Goal: Communication & Community: Answer question/provide support

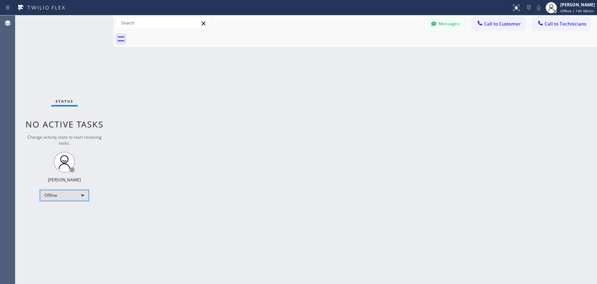
click at [73, 194] on div "Offline" at bounding box center [64, 194] width 49 height 11
click at [73, 210] on li "Available" at bounding box center [64, 212] width 48 height 8
click at [117, 141] on div "Back to Dashboard Change Sender ID Customers Technicians CT [PERSON_NAME] [DATE…" at bounding box center [355, 149] width 484 height 268
click at [468, 139] on div "Back to Dashboard Change Sender ID Customers Technicians CT [PERSON_NAME] [DATE…" at bounding box center [355, 149] width 484 height 268
click at [443, 23] on button "Messages" at bounding box center [445, 23] width 38 height 13
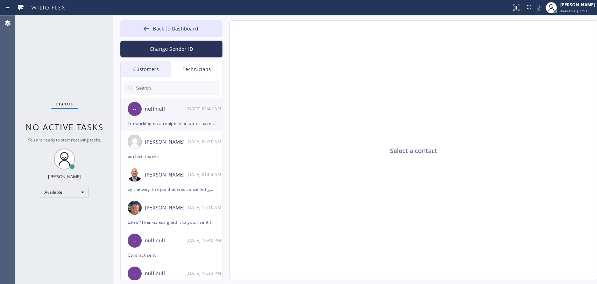
click at [151, 129] on li "-- null null 09/16 02:41 AM I'm working on a repipe in an attic space we are al…" at bounding box center [172, 114] width 102 height 33
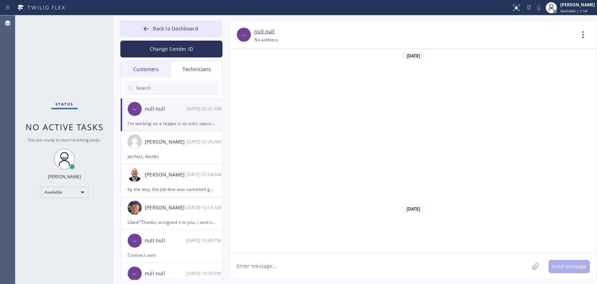
scroll to position [7294, 0]
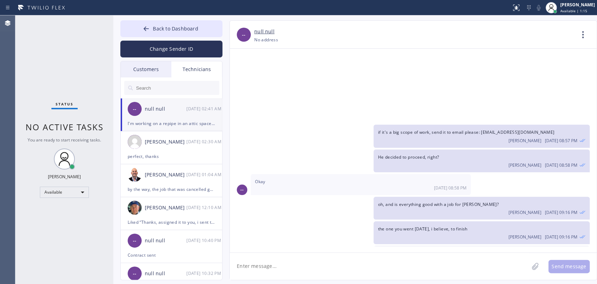
click at [150, 71] on div "Customers" at bounding box center [146, 69] width 51 height 16
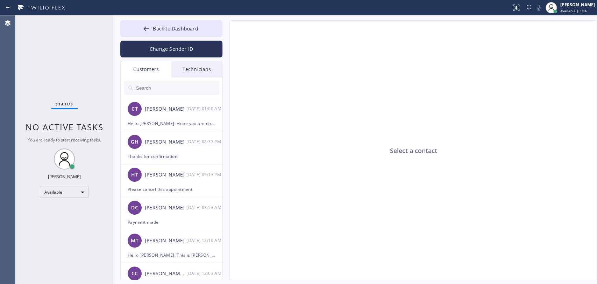
click at [203, 72] on div "Technicians" at bounding box center [196, 69] width 51 height 16
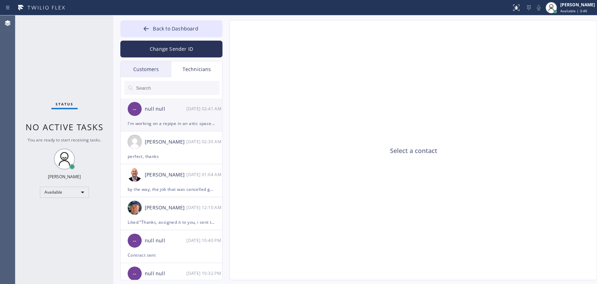
click at [146, 127] on div "I'm working on a repipe in an attic space we are almost done" at bounding box center [171, 123] width 87 height 8
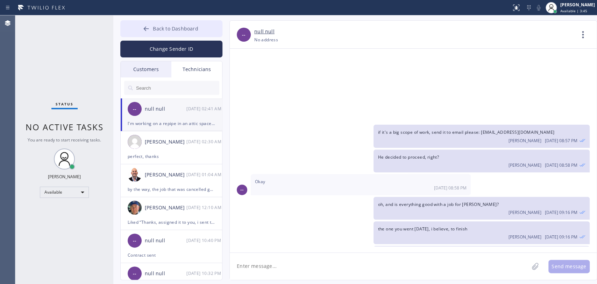
click at [204, 30] on button "Back to Dashboard" at bounding box center [171, 28] width 102 height 17
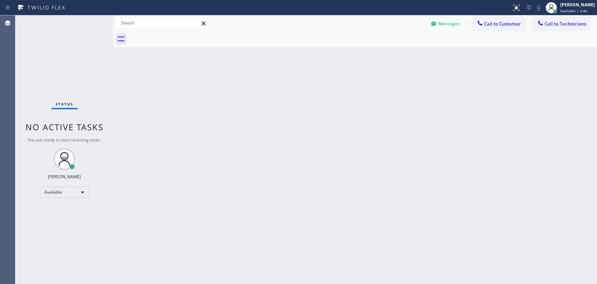
click at [537, 21] on span "Call to Technicians" at bounding box center [565, 24] width 42 height 6
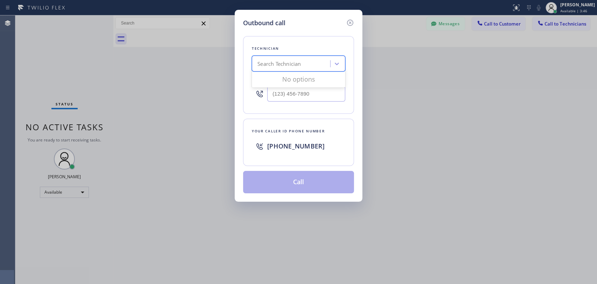
click at [308, 59] on div "Search Technician" at bounding box center [292, 64] width 76 height 12
click at [348, 21] on icon at bounding box center [350, 23] width 8 height 8
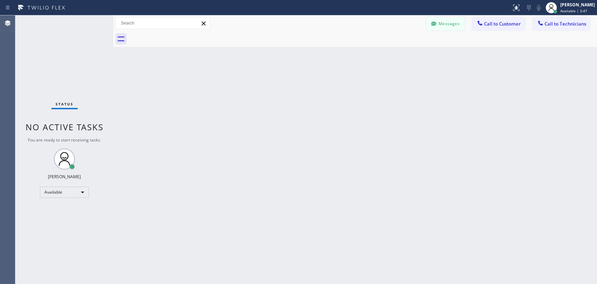
click at [441, 20] on button "Messages" at bounding box center [445, 23] width 38 height 13
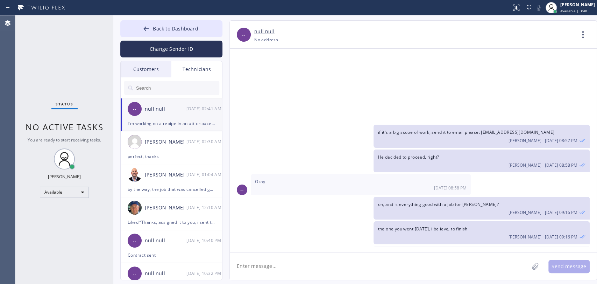
click at [187, 86] on input "text" at bounding box center [177, 88] width 84 height 14
click at [189, 35] on button "Back to Dashboard" at bounding box center [171, 28] width 102 height 17
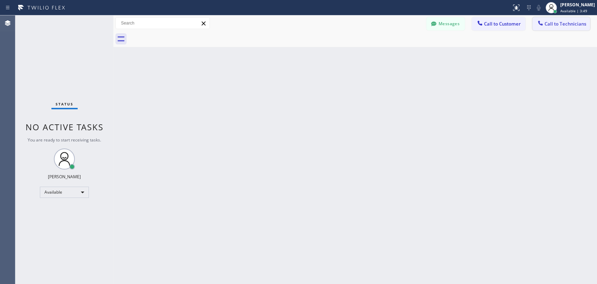
click at [537, 22] on span "Call to Technicians" at bounding box center [565, 24] width 42 height 6
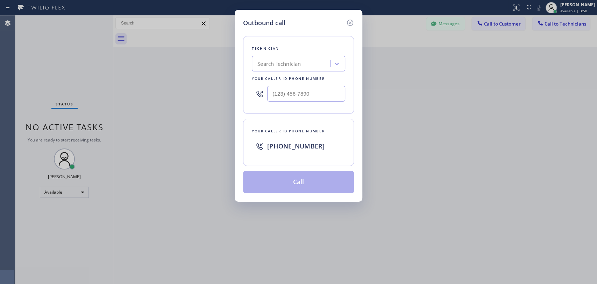
click at [305, 65] on div "Search Technician" at bounding box center [292, 64] width 76 height 12
type input "Nick"
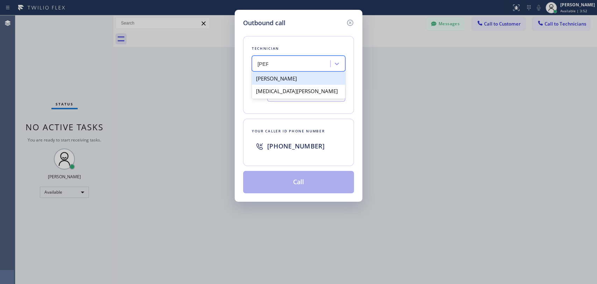
click at [290, 81] on div "[PERSON_NAME]" at bounding box center [298, 78] width 93 height 13
type input "(347) 417-3881"
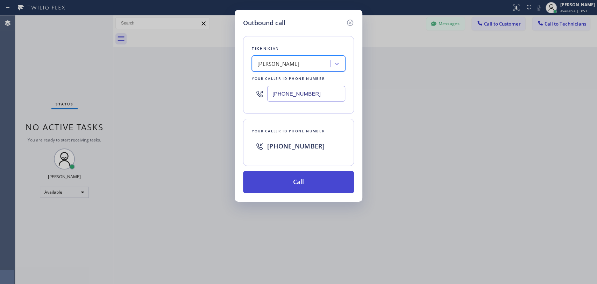
click at [286, 177] on button "Call" at bounding box center [298, 182] width 111 height 22
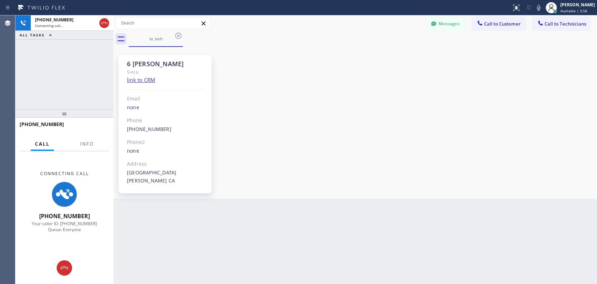
scroll to position [76166, 0]
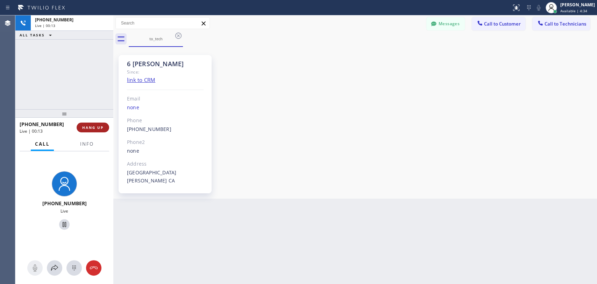
click at [95, 127] on span "HANG UP" at bounding box center [92, 127] width 21 height 5
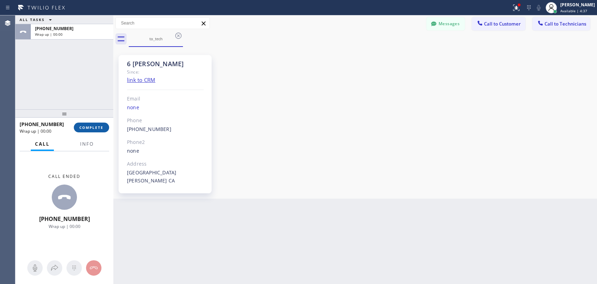
click at [85, 126] on span "COMPLETE" at bounding box center [91, 127] width 24 height 5
drag, startPoint x: 89, startPoint y: 92, endPoint x: 92, endPoint y: 89, distance: 4.0
click at [90, 90] on div "ALL TASKS ALL TASKS ACTIVE TASKS TASKS IN WRAP UP +13474173881 Wrap up | 00:00" at bounding box center [64, 62] width 98 height 94
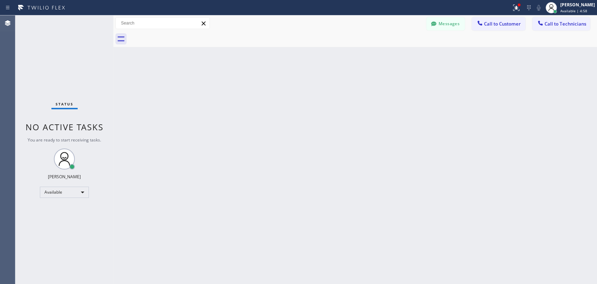
click at [537, 25] on span "Call to Technicians" at bounding box center [565, 24] width 42 height 6
click at [0, 0] on div "Technician" at bounding box center [0, 0] width 0 height 0
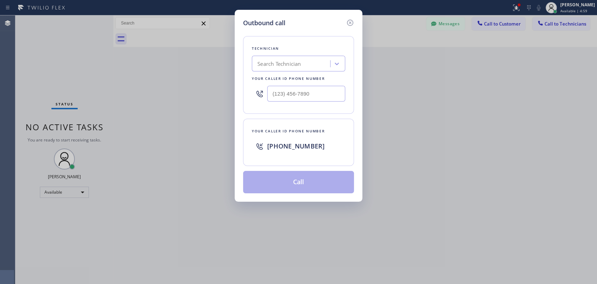
click at [277, 60] on div "Search Technician" at bounding box center [278, 64] width 43 height 8
type input "sam"
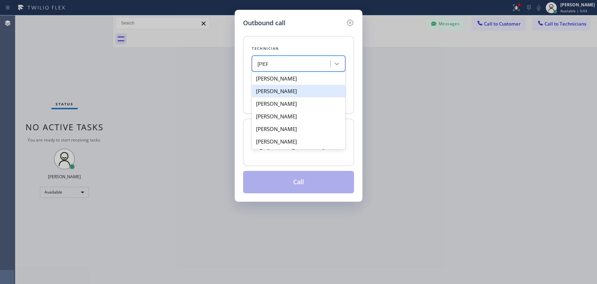
drag, startPoint x: 283, startPoint y: 94, endPoint x: 270, endPoint y: 175, distance: 82.1
click at [283, 93] on div "Samuel Contreras" at bounding box center [298, 91] width 93 height 13
type input "(310) 367-6750"
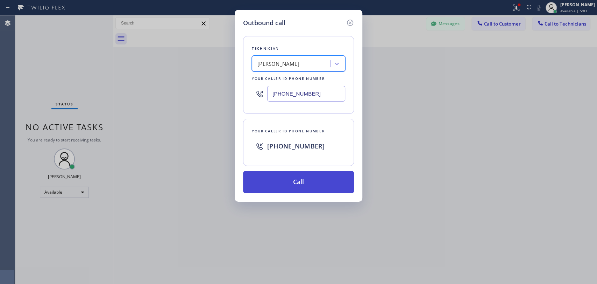
click at [270, 177] on button "Call" at bounding box center [298, 182] width 111 height 22
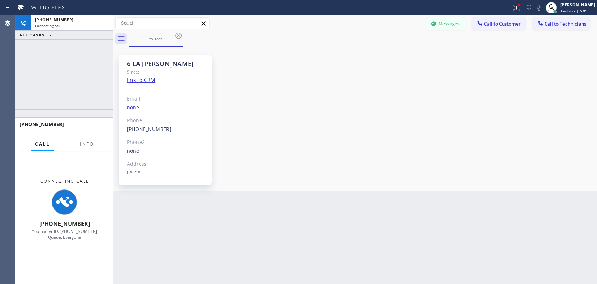
scroll to position [4796, 0]
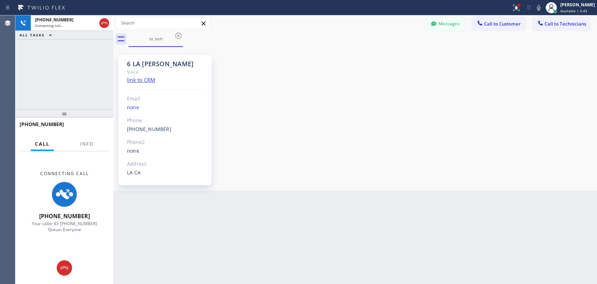
click at [378, 242] on div "Back to Dashboard Change Sender ID Customers Technicians CT [PERSON_NAME] [DATE…" at bounding box center [355, 149] width 484 height 268
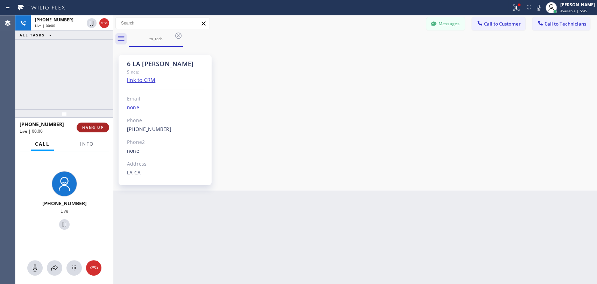
click at [95, 125] on span "HANG UP" at bounding box center [92, 127] width 21 height 5
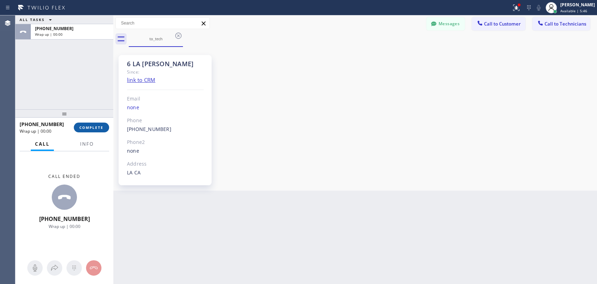
click at [90, 122] on button "COMPLETE" at bounding box center [91, 127] width 35 height 10
click at [83, 110] on div at bounding box center [64, 113] width 98 height 8
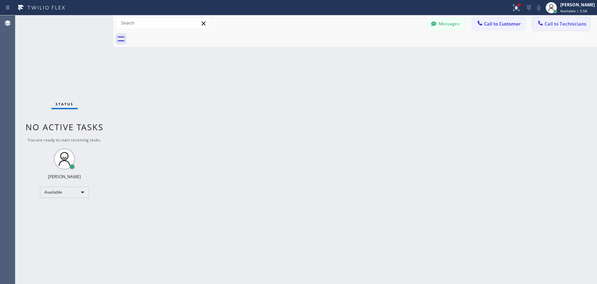
click at [537, 22] on button "Call to Technicians" at bounding box center [561, 23] width 58 height 13
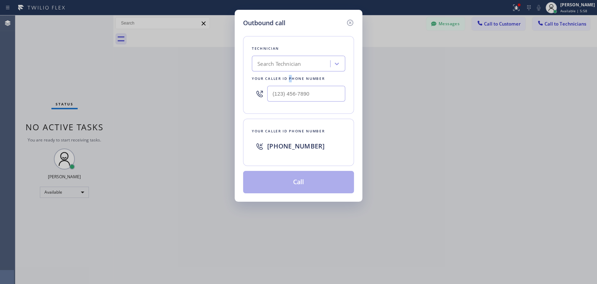
click at [288, 79] on div "Your caller id phone number" at bounding box center [298, 78] width 93 height 7
click at [288, 72] on div "Technician Search Technician Your caller id phone number" at bounding box center [298, 75] width 111 height 78
click at [289, 62] on div "Search Technician" at bounding box center [278, 64] width 43 height 8
type input "о"
type input "jacob"
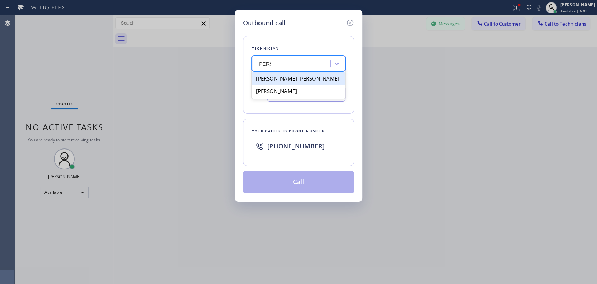
click at [278, 83] on div "Jacob Avimael Lopez Castro" at bounding box center [298, 78] width 93 height 13
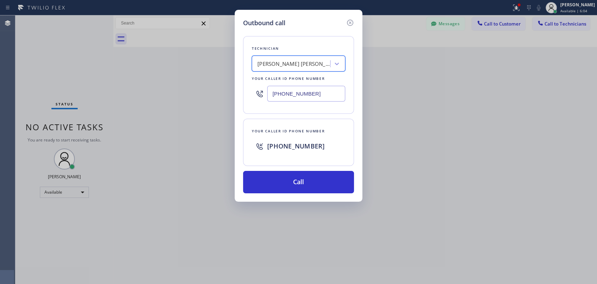
click at [272, 54] on div "Technician option Jacob Avimael Lopez Castro, selected. 2 results available. Se…" at bounding box center [298, 75] width 111 height 78
click at [271, 61] on div "Jacob Avimael Lopez Castro" at bounding box center [293, 64] width 73 height 8
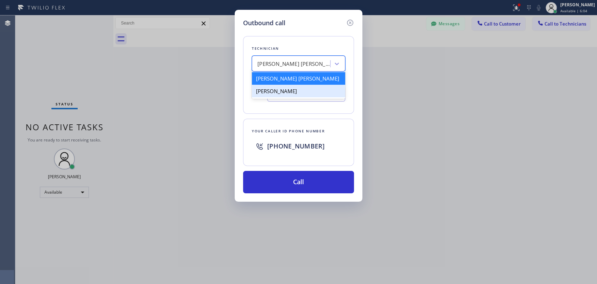
click at [271, 90] on div "[PERSON_NAME]" at bounding box center [298, 91] width 93 height 13
type input "(415) 907-8007"
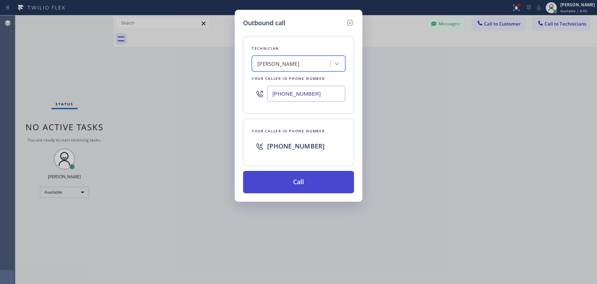
click at [287, 182] on button "Call" at bounding box center [298, 182] width 111 height 22
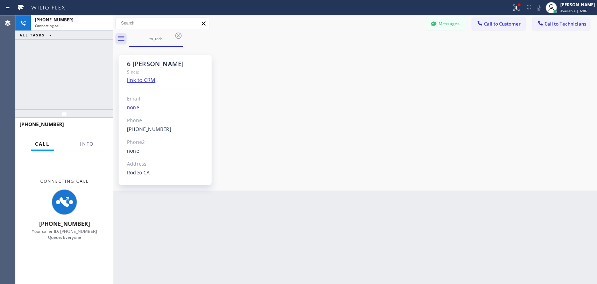
scroll to position [2968, 0]
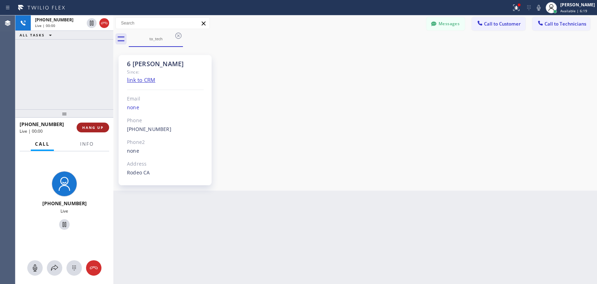
click at [88, 130] on button "HANG UP" at bounding box center [93, 127] width 33 height 10
click at [88, 129] on span "HANG UP" at bounding box center [92, 127] width 21 height 5
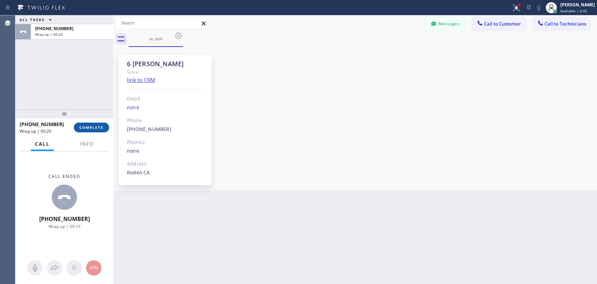
click at [79, 124] on button "COMPLETE" at bounding box center [91, 127] width 35 height 10
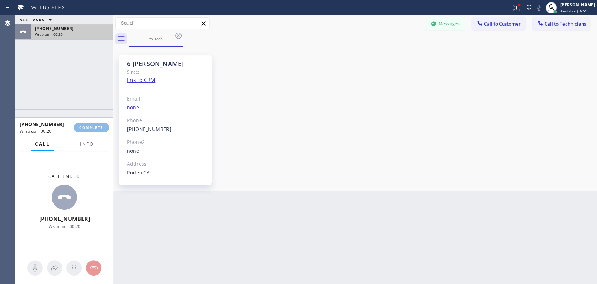
drag, startPoint x: 77, startPoint y: 56, endPoint x: 66, endPoint y: 27, distance: 31.9
click at [76, 62] on div "ALL TASKS ALL TASKS ACTIVE TASKS TASKS IN WRAP UP +14159078007 Wrap up | 00:20" at bounding box center [64, 62] width 98 height 94
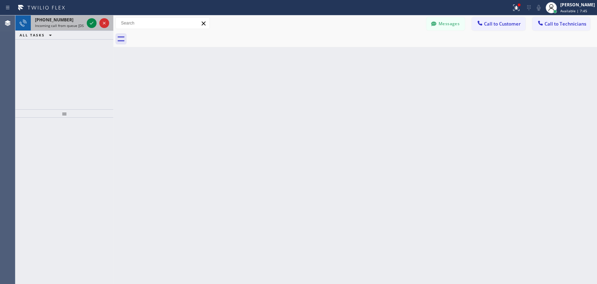
click at [58, 24] on span "Incoming call from queue [DSRs]" at bounding box center [61, 25] width 53 height 5
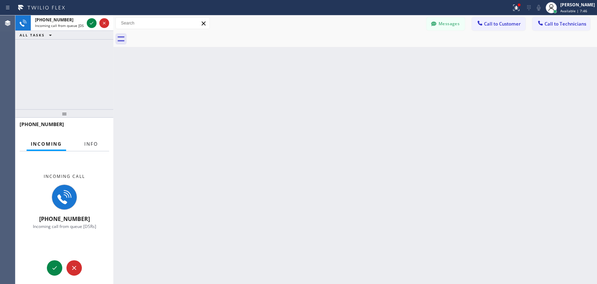
click at [92, 140] on button "Info" at bounding box center [91, 144] width 22 height 14
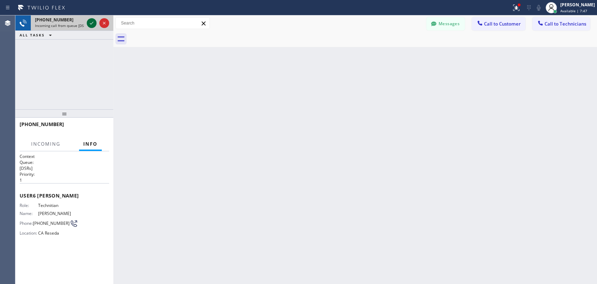
click at [92, 25] on icon at bounding box center [91, 23] width 8 height 8
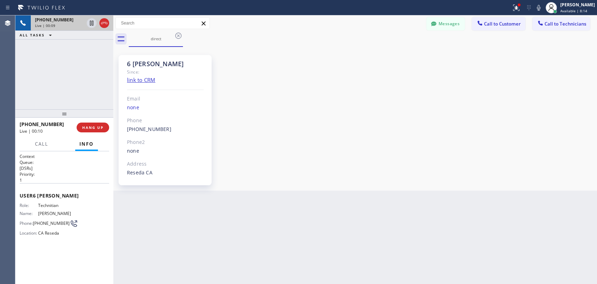
scroll to position [57988, 0]
drag, startPoint x: 92, startPoint y: 132, endPoint x: 108, endPoint y: 129, distance: 16.4
click at [108, 129] on button "HANG UP" at bounding box center [93, 127] width 33 height 10
click at [106, 127] on button "HANG UP" at bounding box center [93, 127] width 33 height 10
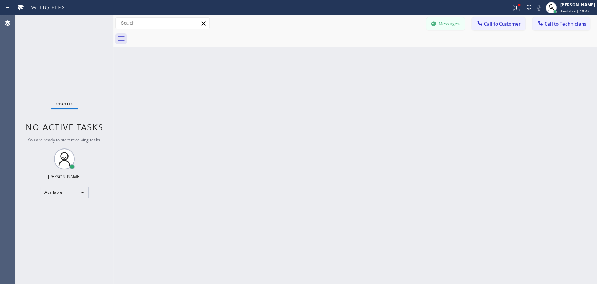
click at [123, 252] on div "Back to Dashboard Change Sender ID Customers Technicians CT [PERSON_NAME] [DATE…" at bounding box center [355, 149] width 484 height 268
click at [224, 255] on div "Back to Dashboard Change Sender ID Customers Technicians CT [PERSON_NAME] [DATE…" at bounding box center [355, 149] width 484 height 268
click at [436, 22] on icon at bounding box center [433, 23] width 7 height 7
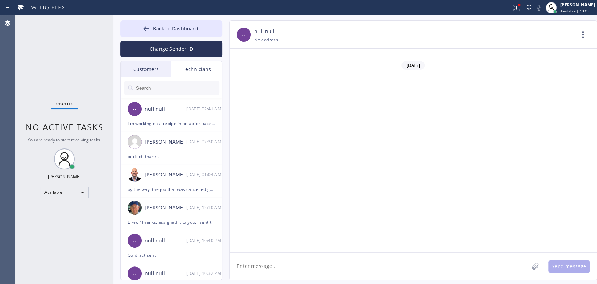
click at [171, 82] on input "text" at bounding box center [177, 88] width 84 height 14
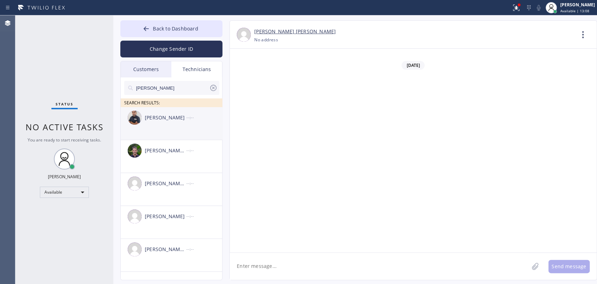
type input "Michael"
click at [160, 124] on div "Mamet Jalilzade --:--" at bounding box center [172, 117] width 102 height 21
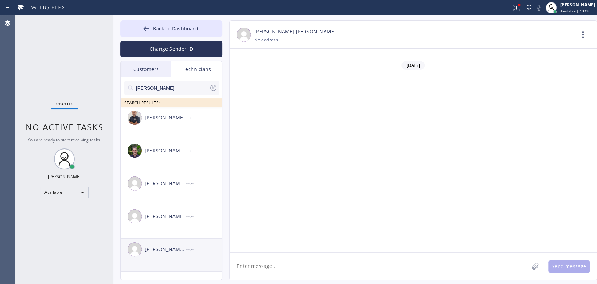
click at [168, 255] on div "Michael Jr Garcia --:--" at bounding box center [172, 248] width 102 height 21
click at [266, 255] on textarea at bounding box center [379, 265] width 299 height 27
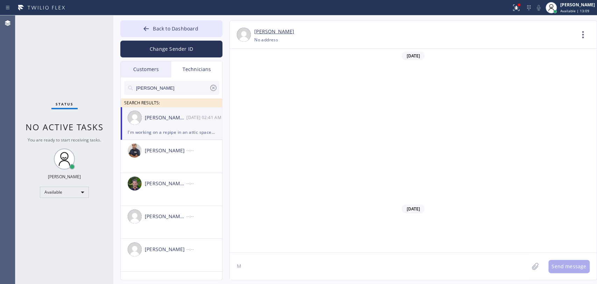
scroll to position [7294, 0]
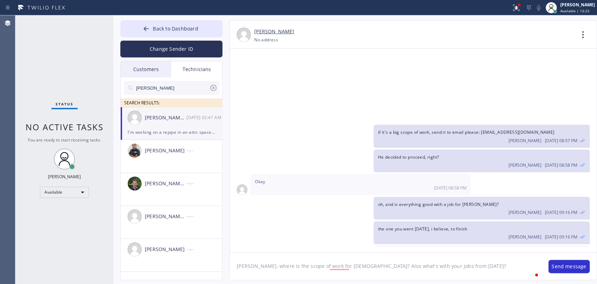
type textarea "Michael, where is the scope of work for contract? Also what's with your jobs fr…"
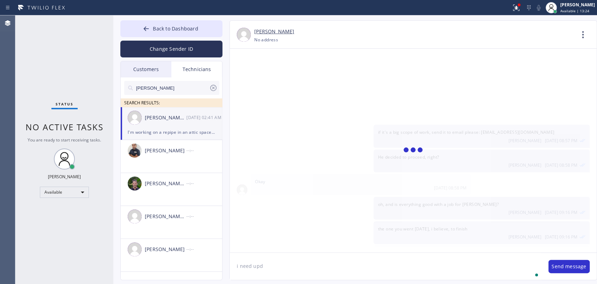
scroll to position [7318, 0]
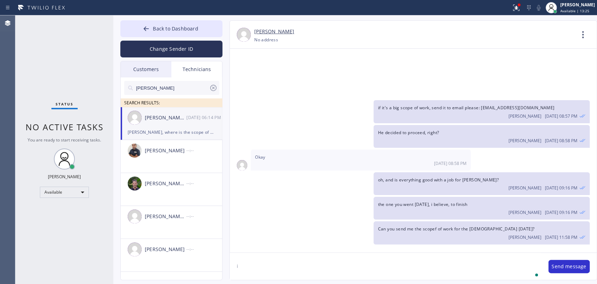
type textarea "i"
type textarea "John is askign for updates ASAP"
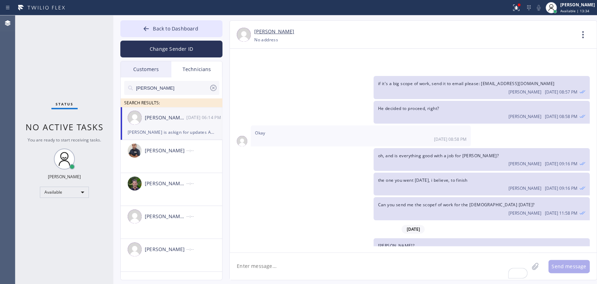
click at [348, 255] on textarea "To enrich screen reader interactions, please activate Accessibility in Grammarl…" at bounding box center [379, 265] width 299 height 27
type textarea "Good morning"
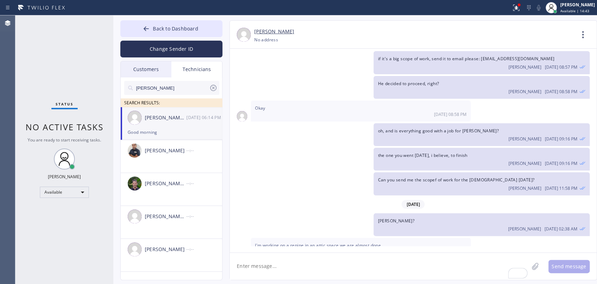
click at [26, 229] on div "Status No active tasks You are ready to start receiving tasks. [PERSON_NAME] Av…" at bounding box center [64, 149] width 98 height 268
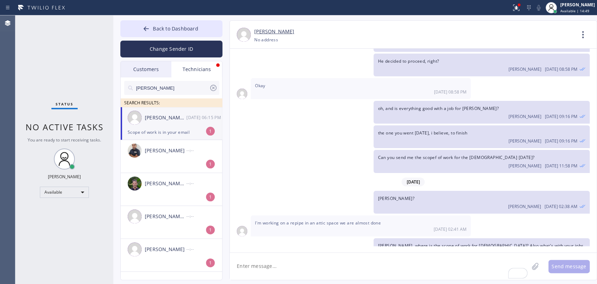
click at [314, 255] on textarea "To enrich screen reader interactions, please activate Accessibility in Grammarl…" at bounding box center [379, 265] width 299 height 27
click at [162, 118] on div "Michael Jr Garcia" at bounding box center [166, 118] width 42 height 8
click at [272, 255] on textarea "To enrich screen reader interactions, please activate Accessibility in Grammarl…" at bounding box center [379, 265] width 299 height 27
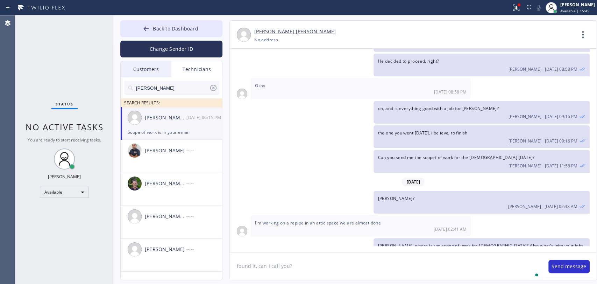
type textarea "found it, can I call you?"
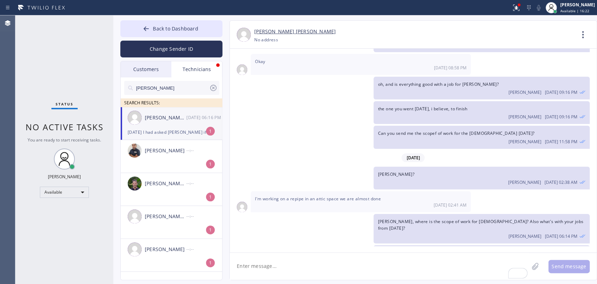
scroll to position [7443, 0]
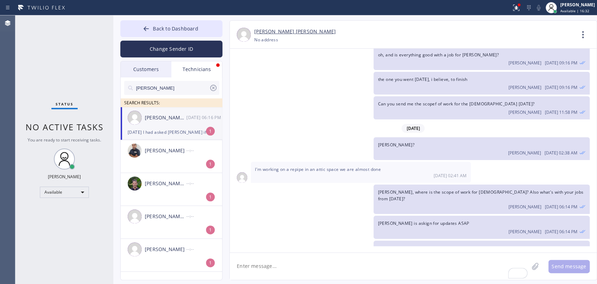
drag, startPoint x: 277, startPoint y: 224, endPoint x: 291, endPoint y: 220, distance: 14.8
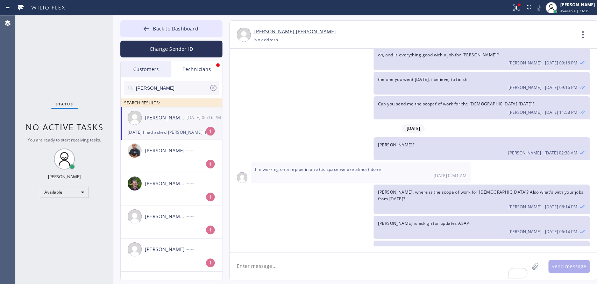
drag, startPoint x: 349, startPoint y: 223, endPoint x: 328, endPoint y: 228, distance: 21.1
click at [293, 255] on textarea "To enrich screen reader interactions, please activate Accessibility in Grammarl…" at bounding box center [379, 265] width 299 height 27
type textarea "a"
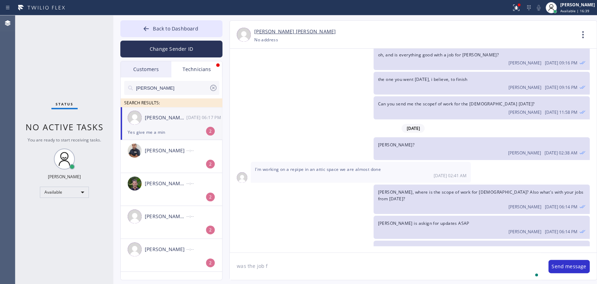
scroll to position [7465, 0]
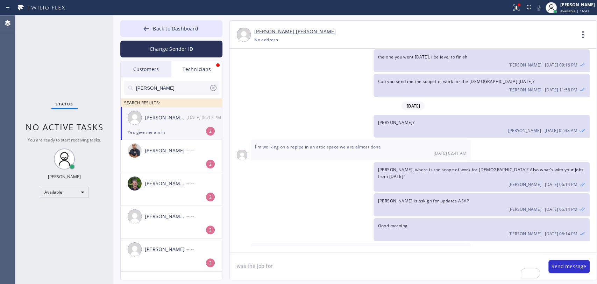
type textarea "was the job for"
drag, startPoint x: 154, startPoint y: 121, endPoint x: 223, endPoint y: 165, distance: 81.3
click at [154, 121] on div "Michael Jr Garcia" at bounding box center [166, 118] width 42 height 8
click at [537, 34] on icon at bounding box center [583, 34] width 2 height 7
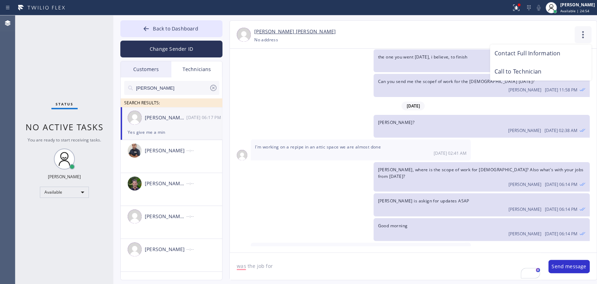
click at [537, 34] on div at bounding box center [298, 142] width 597 height 284
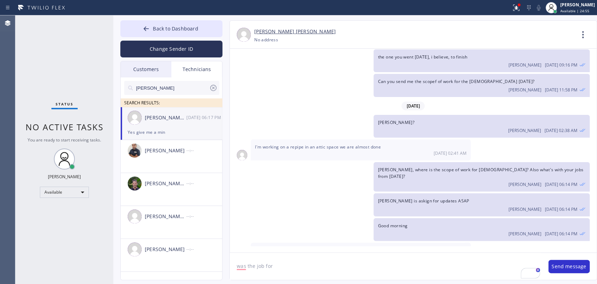
click at [537, 28] on icon at bounding box center [582, 34] width 17 height 17
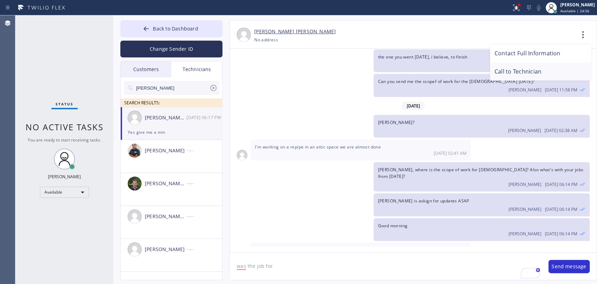
click at [537, 66] on li "Call to Technician" at bounding box center [540, 72] width 101 height 18
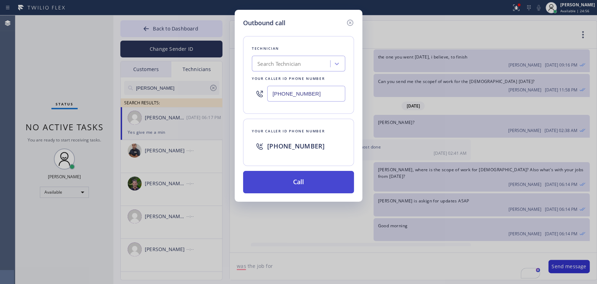
click at [275, 183] on button "Call" at bounding box center [298, 182] width 111 height 22
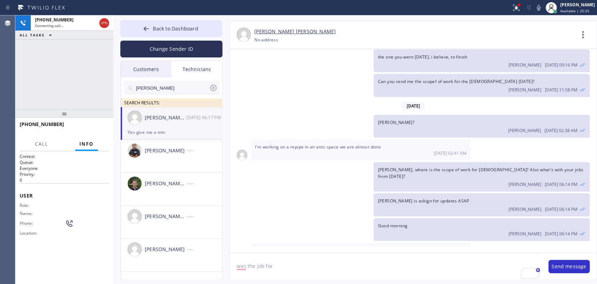
click at [284, 162] on div "Michael, where is the scope of work for contract? Also what's with your jobs fr…" at bounding box center [410, 176] width 360 height 29
drag, startPoint x: 103, startPoint y: 127, endPoint x: 6, endPoint y: 152, distance: 100.4
click at [103, 127] on button "HANG UP" at bounding box center [93, 127] width 33 height 10
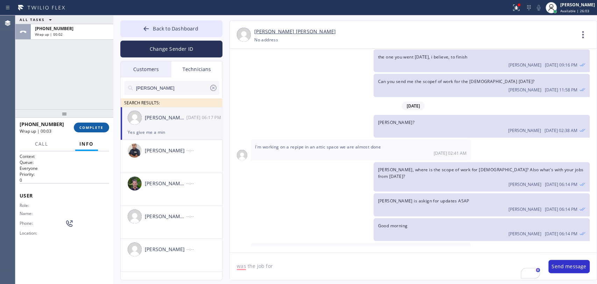
click at [79, 122] on button "COMPLETE" at bounding box center [91, 127] width 35 height 10
drag, startPoint x: 78, startPoint y: 69, endPoint x: 170, endPoint y: 33, distance: 98.8
click at [78, 68] on div "ALL TASKS ALL TASKS ACTIVE TASKS TASKS IN WRAP UP +19095347004 Wrap up | 00:02" at bounding box center [64, 62] width 98 height 94
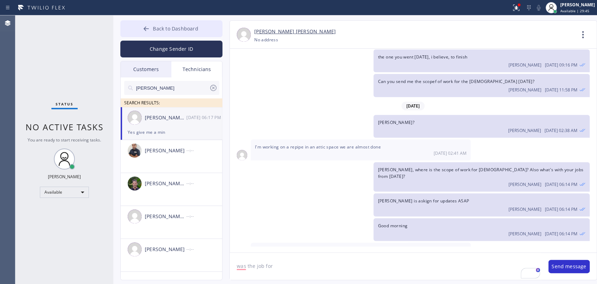
click at [186, 27] on span "Back to Dashboard" at bounding box center [175, 28] width 45 height 7
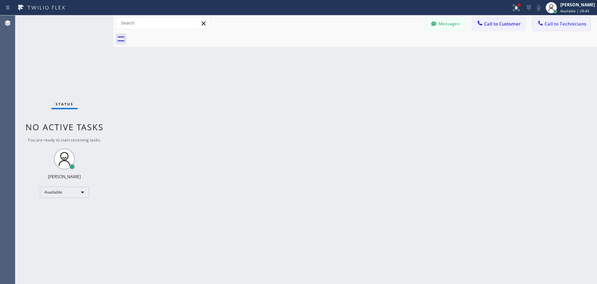
click at [537, 29] on button "Call to Technicians" at bounding box center [561, 23] width 58 height 13
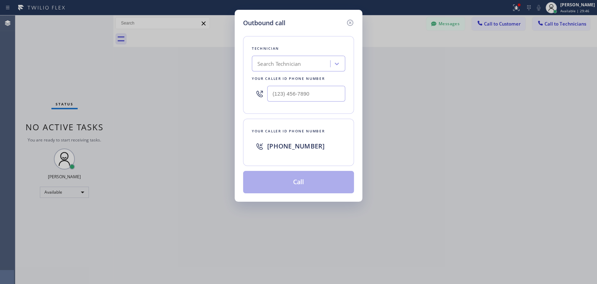
click at [266, 69] on div "Search Technician" at bounding box center [292, 64] width 76 height 12
type input "Firuz"
click at [268, 80] on div "[PERSON_NAME]" at bounding box center [298, 78] width 93 height 13
type input "[PHONE_NUMBER]"
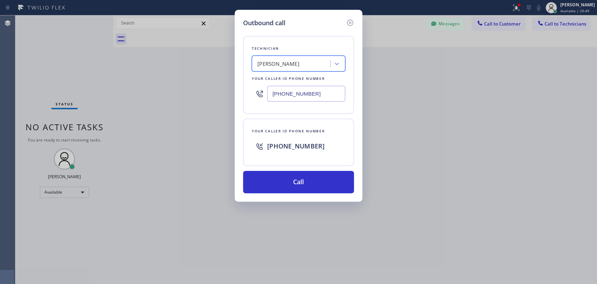
click at [283, 198] on div "Outbound call Technician option [PERSON_NAME], selected. 1 result available. Se…" at bounding box center [299, 106] width 128 height 192
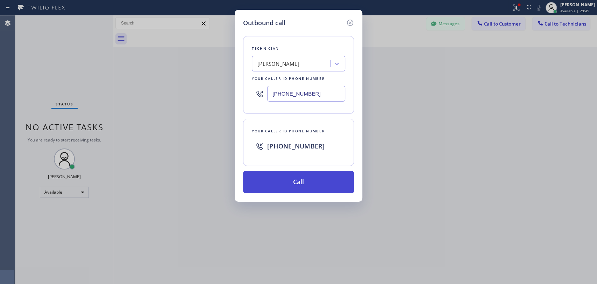
click at [281, 189] on button "Call" at bounding box center [298, 182] width 111 height 22
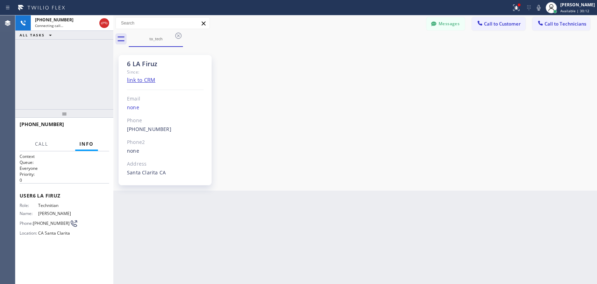
click at [447, 28] on button "Messages" at bounding box center [445, 23] width 38 height 13
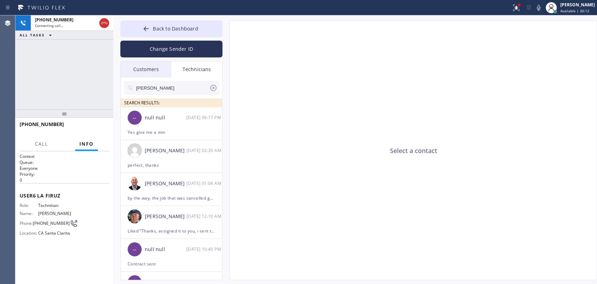
click at [183, 91] on input "Michael" at bounding box center [172, 88] width 74 height 14
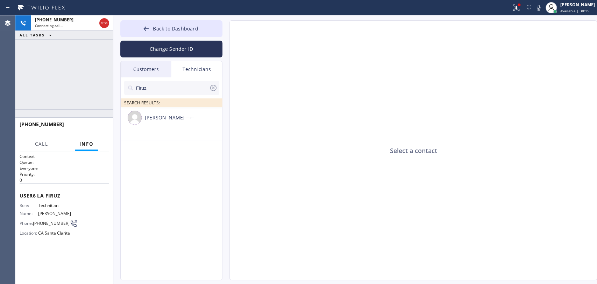
type input "Firuz"
click at [155, 124] on div "Firuz Dadadzhanov --:--" at bounding box center [172, 117] width 102 height 21
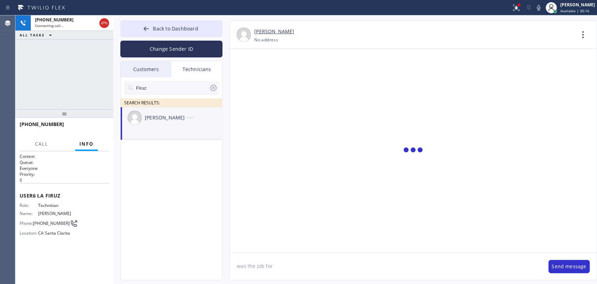
click at [263, 255] on textarea "was the job for" at bounding box center [386, 265] width 312 height 27
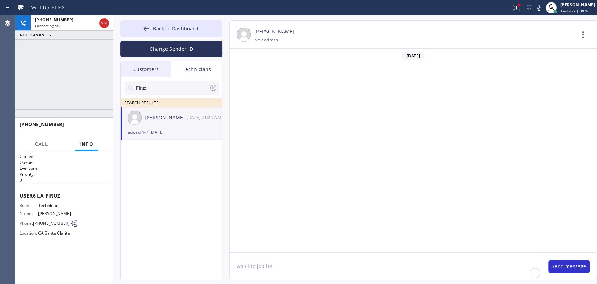
scroll to position [4038, 0]
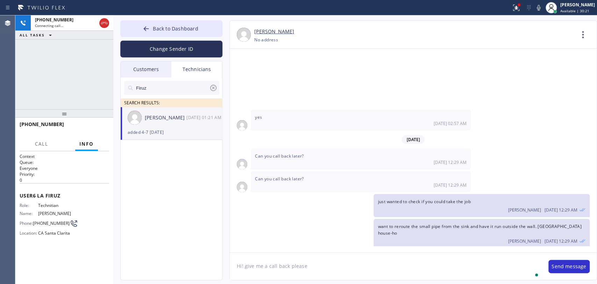
type textarea "Hi! give me a call back please"
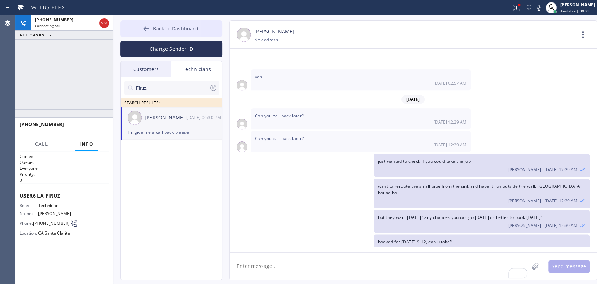
click at [171, 27] on span "Back to Dashboard" at bounding box center [175, 28] width 45 height 7
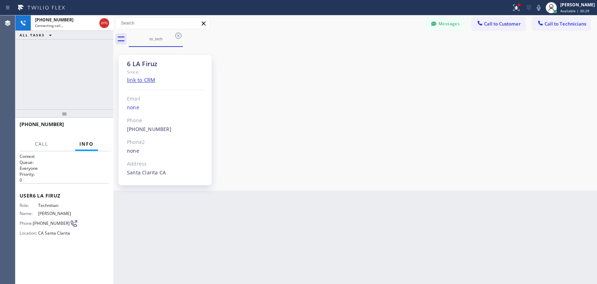
scroll to position [4078, 0]
click at [99, 124] on button "HANG UP" at bounding box center [93, 127] width 33 height 10
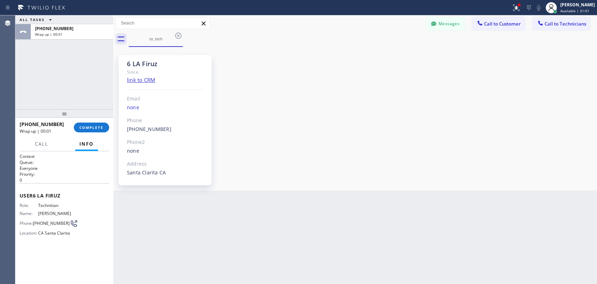
drag, startPoint x: 93, startPoint y: 125, endPoint x: 86, endPoint y: 97, distance: 29.3
click at [93, 126] on span "COMPLETE" at bounding box center [91, 127] width 24 height 5
click at [86, 97] on div "ALL TASKS ALL TASKS ACTIVE TASKS TASKS IN WRAP UP +19499192234 Wrap up | 00:01" at bounding box center [64, 62] width 98 height 94
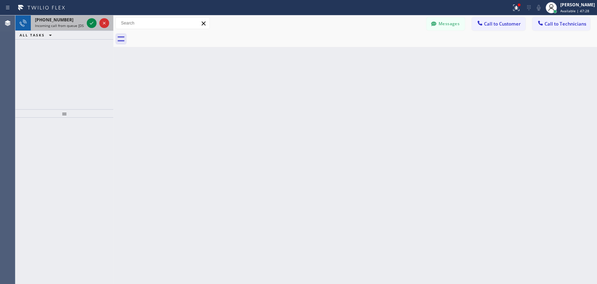
click at [53, 22] on div "+19095347004 Incoming call from queue [DSRs]" at bounding box center [58, 22] width 55 height 15
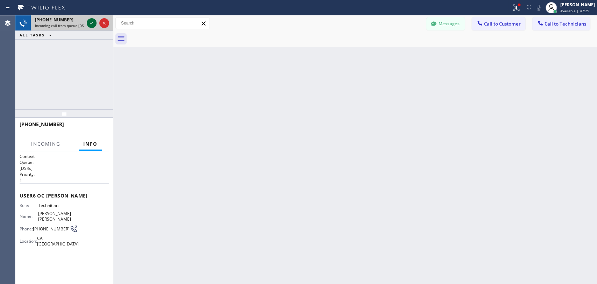
click at [92, 24] on icon at bounding box center [91, 23] width 8 height 8
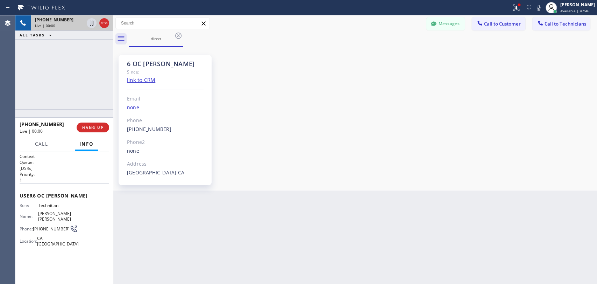
drag, startPoint x: 369, startPoint y: 199, endPoint x: 372, endPoint y: 203, distance: 4.8
click at [369, 199] on div "Back to Dashboard Change Sender ID Customers Technicians CT [PERSON_NAME] [DATE…" at bounding box center [355, 149] width 484 height 268
click at [429, 26] on div at bounding box center [433, 24] width 8 height 8
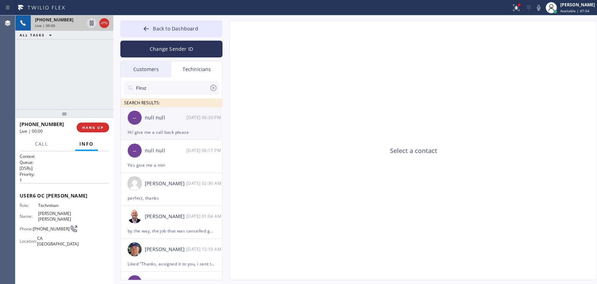
click at [145, 131] on div "Hi! give me a call back please" at bounding box center [171, 132] width 87 height 8
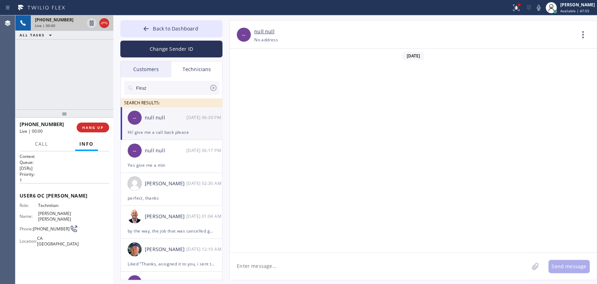
scroll to position [4078, 0]
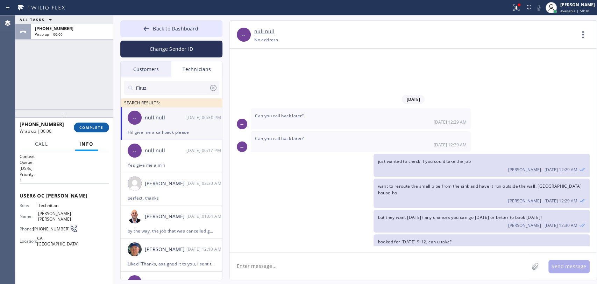
click at [101, 125] on span "COMPLETE" at bounding box center [91, 127] width 24 height 5
click at [84, 101] on div "ALL TASKS ALL TASKS ACTIVE TASKS TASKS IN WRAP UP +19095347004 Wrap up | 00:00" at bounding box center [64, 62] width 98 height 94
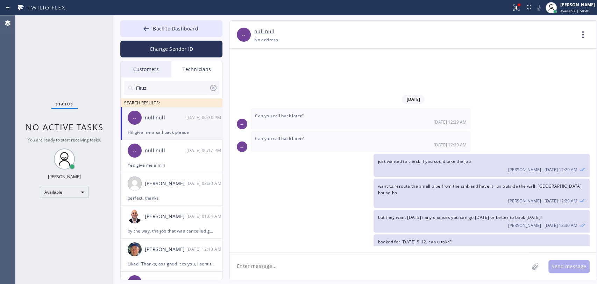
drag, startPoint x: 81, startPoint y: 114, endPoint x: 19, endPoint y: 110, distance: 62.7
click at [81, 114] on div "Status No active tasks You are ready to start receiving tasks. [PERSON_NAME] Av…" at bounding box center [64, 149] width 98 height 268
click at [193, 30] on span "Back to Dashboard" at bounding box center [175, 28] width 45 height 7
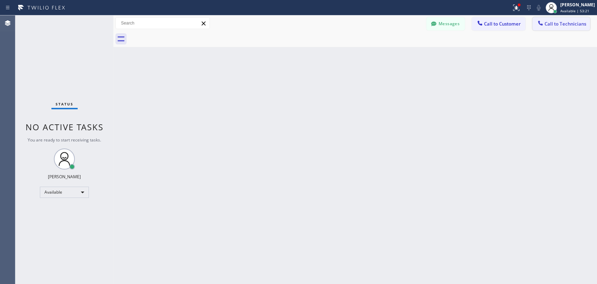
click at [583, 23] on span "Call to Technicians" at bounding box center [565, 24] width 42 height 6
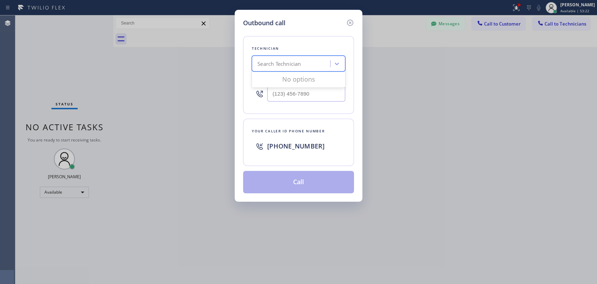
click at [272, 61] on div "Search Technician" at bounding box center [278, 64] width 43 height 8
type input "Michael"
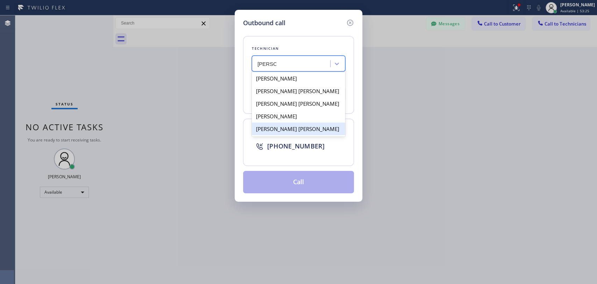
click at [280, 128] on div "Michael Jr Garcia" at bounding box center [298, 128] width 93 height 13
type input "[PHONE_NUMBER]"
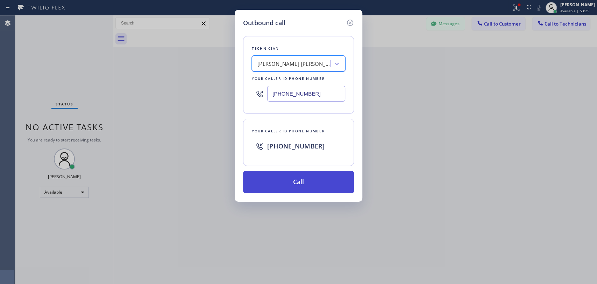
click at [285, 179] on button "Call" at bounding box center [298, 182] width 111 height 22
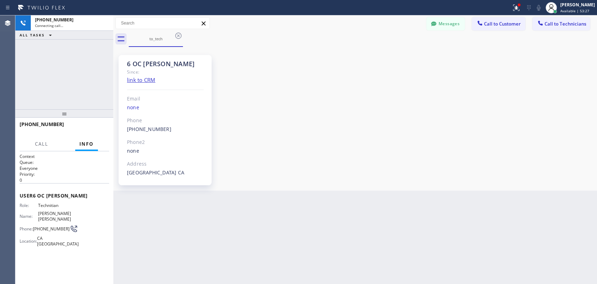
scroll to position [7465, 0]
click at [94, 123] on button "HANG UP" at bounding box center [93, 127] width 33 height 10
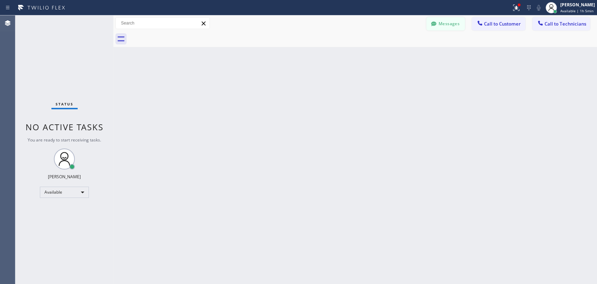
click at [437, 21] on div at bounding box center [433, 24] width 8 height 8
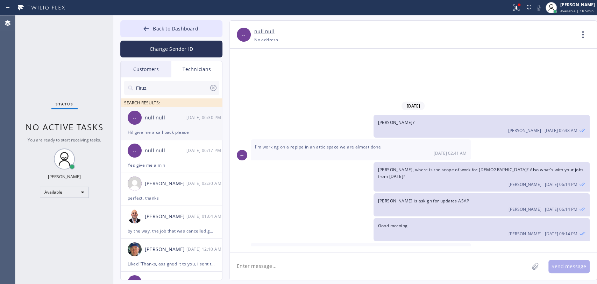
click at [198, 114] on div "[DATE] 06:30 PM" at bounding box center [204, 117] width 36 height 8
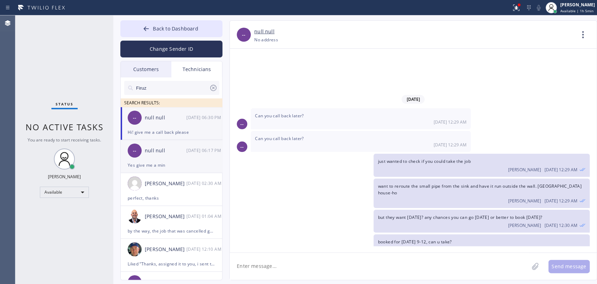
click at [186, 162] on div "Yes give me a min" at bounding box center [171, 165] width 87 height 8
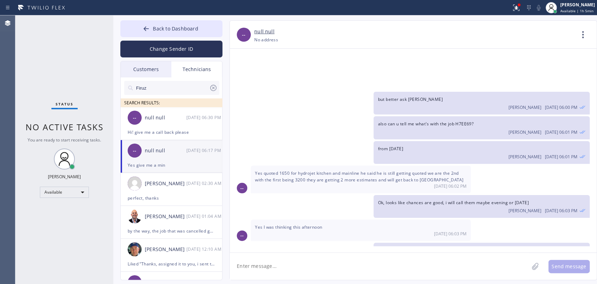
scroll to position [7465, 0]
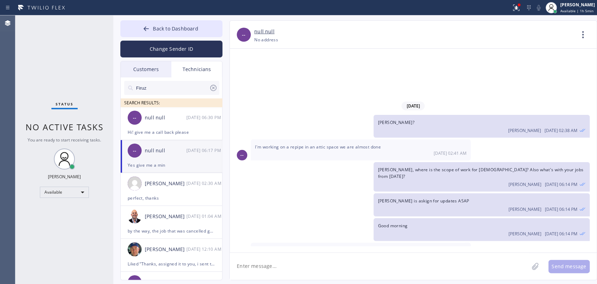
click at [267, 260] on textarea at bounding box center [379, 265] width 299 height 27
type textarea "sent to him both estimate and contract"
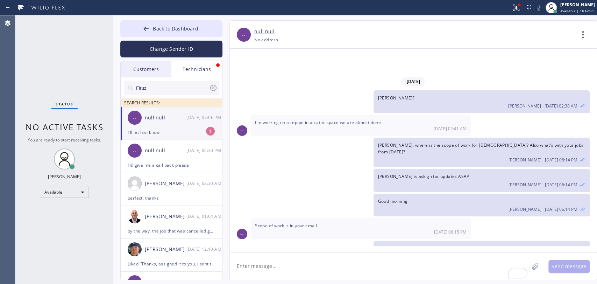
scroll to position [7512, 0]
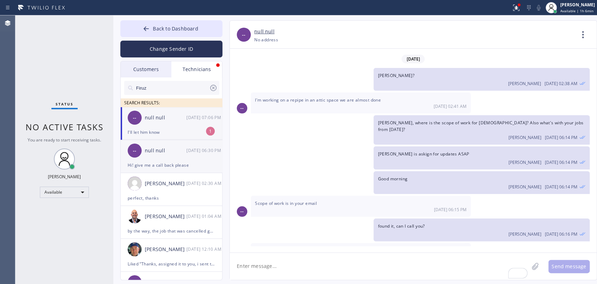
click at [149, 140] on div "-- null null 09/16 06:30 PM" at bounding box center [172, 150] width 102 height 21
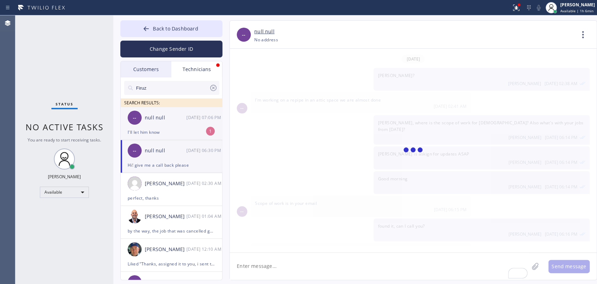
click at [151, 132] on div "I'll let him know" at bounding box center [171, 132] width 87 height 8
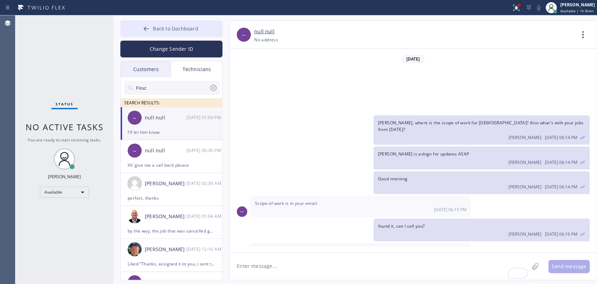
click at [157, 33] on button "Back to Dashboard" at bounding box center [171, 28] width 102 height 17
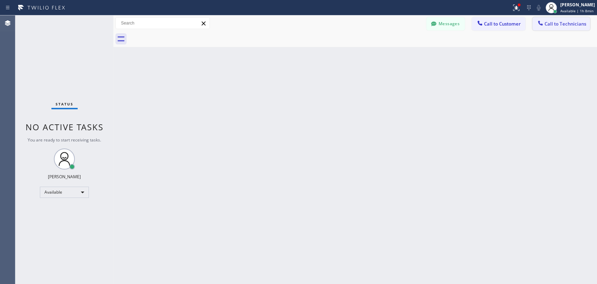
click at [556, 26] on span "Call to Technicians" at bounding box center [565, 24] width 42 height 6
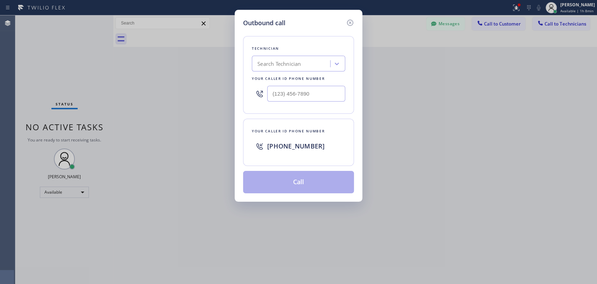
click at [243, 66] on div "Technician Search Technician Your caller id phone number" at bounding box center [298, 75] width 111 height 78
click at [289, 69] on div "Technician Search Technician Your caller id phone number" at bounding box center [298, 75] width 111 height 78
click at [290, 65] on div "Search Technician" at bounding box center [278, 64] width 43 height 8
type input "seva"
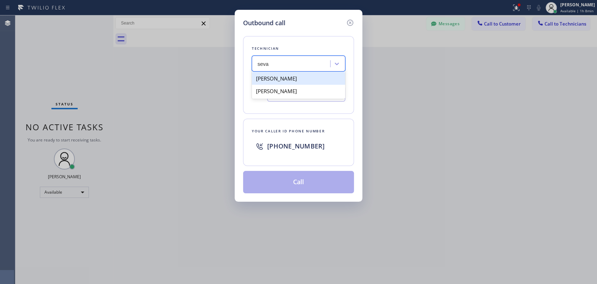
click at [282, 79] on div "Sevan Parseghian" at bounding box center [298, 78] width 93 height 13
type input "(818) 480-0219"
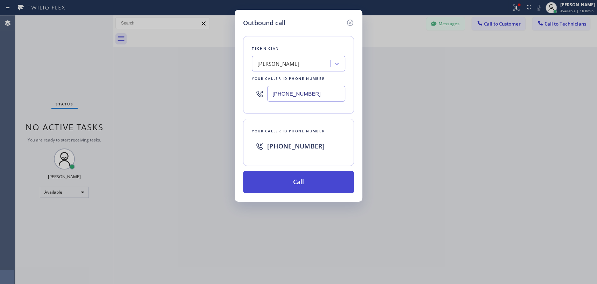
click at [273, 176] on button "Call" at bounding box center [298, 182] width 111 height 22
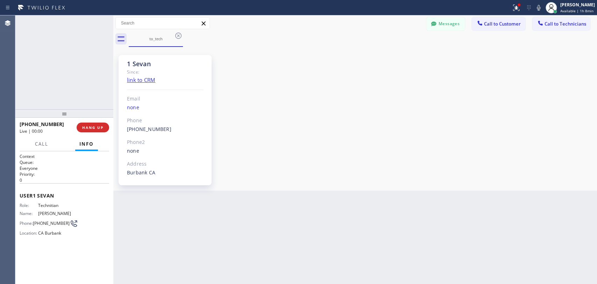
scroll to position [2138, 0]
drag, startPoint x: 94, startPoint y: 123, endPoint x: 123, endPoint y: 74, distance: 57.1
click at [93, 123] on button "HANG UP" at bounding box center [93, 127] width 33 height 10
drag, startPoint x: 105, startPoint y: 132, endPoint x: 96, endPoint y: 128, distance: 9.5
click at [96, 128] on button "COMPLETE" at bounding box center [91, 127] width 35 height 10
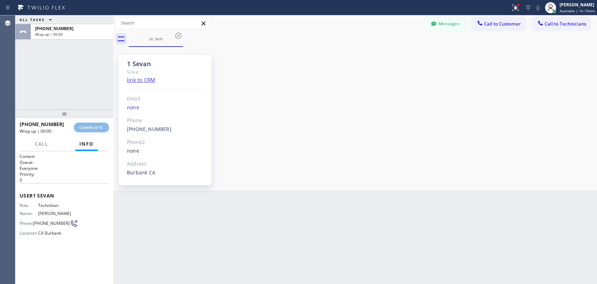
drag, startPoint x: 393, startPoint y: 173, endPoint x: 405, endPoint y: 238, distance: 65.8
click at [393, 173] on div "1 Sevan Since: link to CRM Email none Phone (818) 480-0219 Outbound call Techni…" at bounding box center [355, 119] width 480 height 140
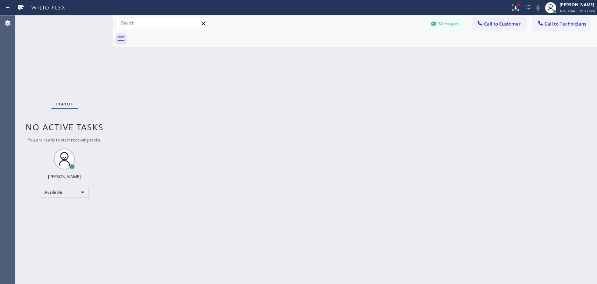
click at [454, 223] on div "Back to Dashboard Change Sender ID Customers Technicians CT [PERSON_NAME] [DATE…" at bounding box center [355, 149] width 484 height 268
click at [543, 28] on button "Call to Technicians" at bounding box center [561, 23] width 58 height 13
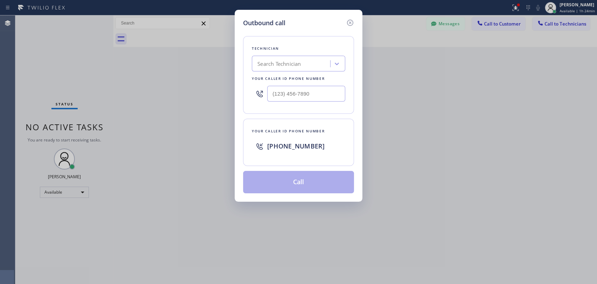
click at [309, 45] on div "Technician Search Technician Your caller id phone number" at bounding box center [298, 75] width 111 height 78
click at [301, 54] on div "Technician Search Technician Your caller id phone number" at bounding box center [298, 75] width 111 height 78
click at [300, 62] on div "Search Technician" at bounding box center [278, 64] width 43 height 8
type input "vach"
click at [281, 77] on div "[PERSON_NAME]" at bounding box center [298, 78] width 93 height 13
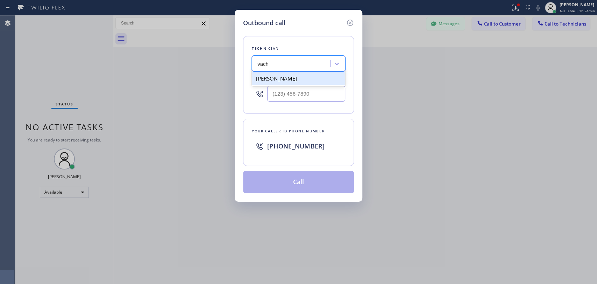
type input "[PHONE_NUMBER]"
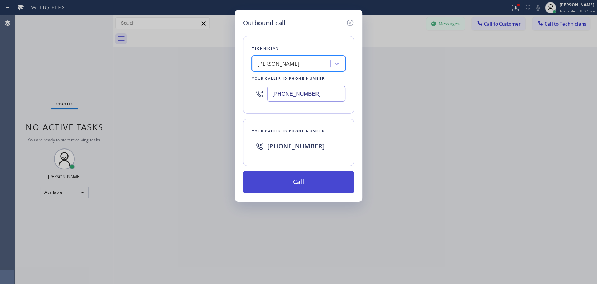
click at [281, 182] on button "Call" at bounding box center [298, 182] width 111 height 22
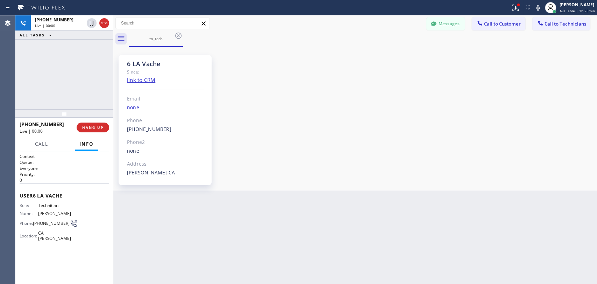
scroll to position [16707, 0]
click at [94, 124] on button "HANG UP" at bounding box center [93, 127] width 33 height 10
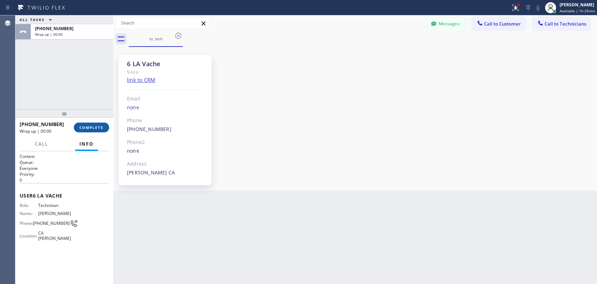
click at [94, 124] on button "COMPLETE" at bounding box center [91, 127] width 35 height 10
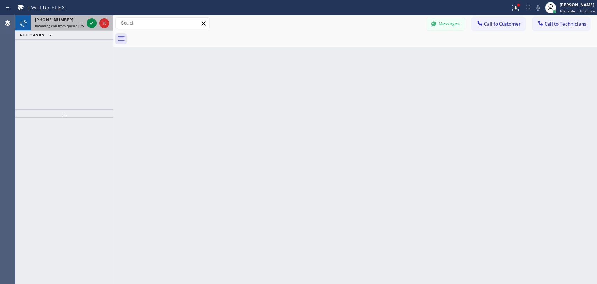
click at [66, 27] on div "+18182614699 Incoming call from queue [DSRs]" at bounding box center [58, 22] width 55 height 15
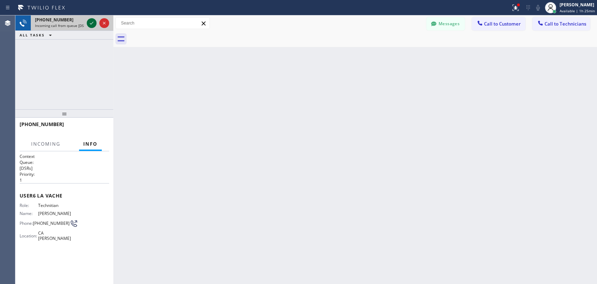
click at [93, 21] on icon at bounding box center [91, 23] width 8 height 8
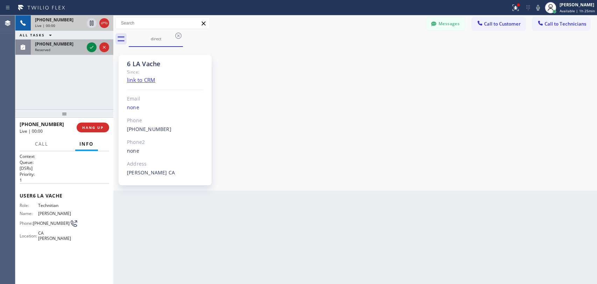
scroll to position [16707, 0]
click at [70, 44] on div "(973) 495-7006" at bounding box center [59, 44] width 49 height 6
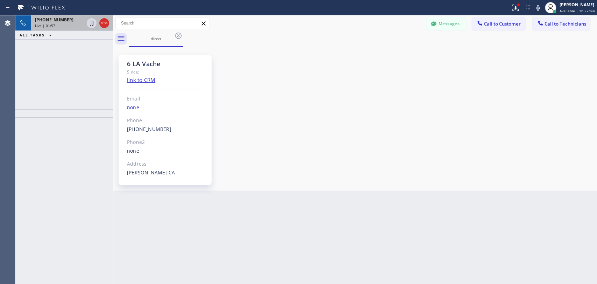
click at [149, 66] on div "6 LA Vache" at bounding box center [165, 64] width 77 height 8
click at [145, 65] on div "6 LA Vache" at bounding box center [165, 64] width 77 height 8
click at [248, 117] on div "6 LA Vache Since: link to CRM Email none Phone (818) 261-4699 Outbound call Tec…" at bounding box center [355, 119] width 480 height 140
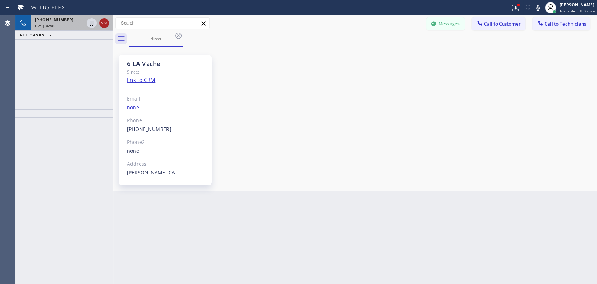
click at [105, 24] on icon at bounding box center [104, 23] width 8 height 8
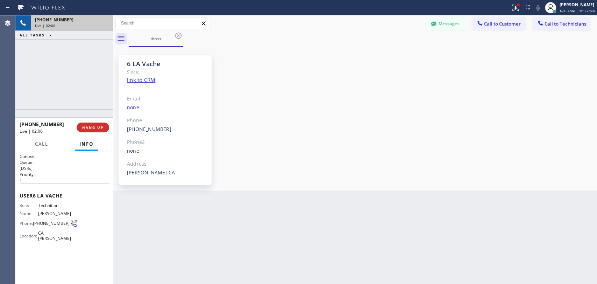
click at [105, 24] on div "Live | 02:06" at bounding box center [72, 25] width 74 height 5
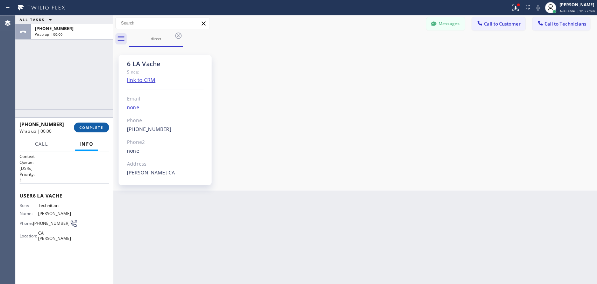
click at [89, 123] on button "COMPLETE" at bounding box center [91, 127] width 35 height 10
click at [474, 238] on div "Back to Dashboard Change Sender ID Customers Technicians CT [PERSON_NAME] [DATE…" at bounding box center [355, 149] width 484 height 268
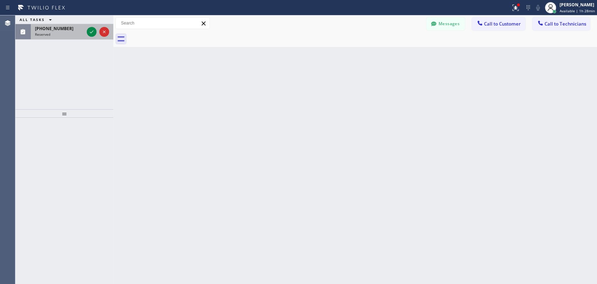
click at [69, 33] on div "Reserved" at bounding box center [59, 34] width 49 height 5
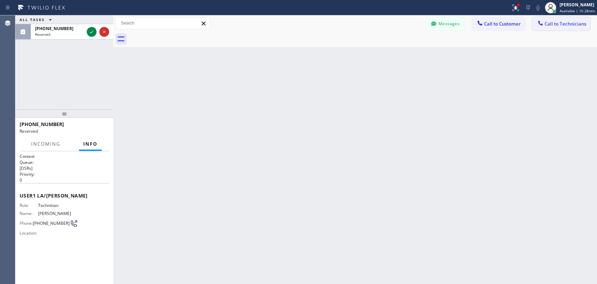
click at [560, 25] on span "Call to Technicians" at bounding box center [565, 24] width 42 height 6
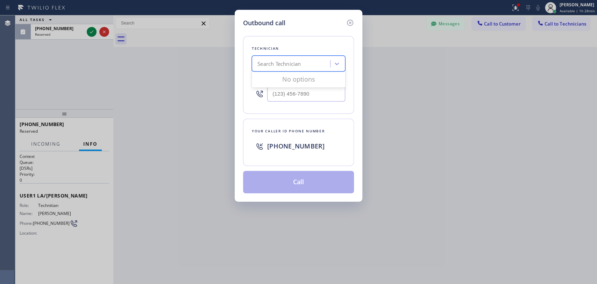
click at [255, 69] on div "Search Technician" at bounding box center [292, 64] width 76 height 12
type input "i"
type input "ignacio"
click at [351, 26] on icon at bounding box center [350, 23] width 6 height 6
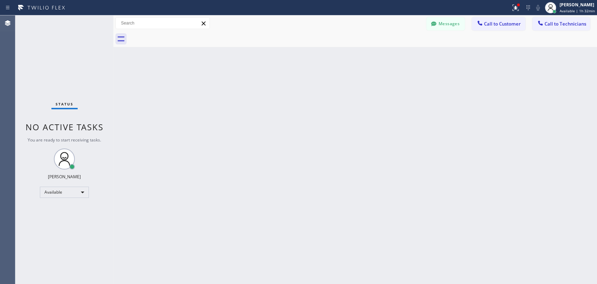
click at [332, 148] on div "Back to Dashboard Change Sender ID Customers Technicians CT [PERSON_NAME] [DATE…" at bounding box center [355, 149] width 484 height 268
click at [292, 86] on div "Back to Dashboard Change Sender ID Customers Technicians CT [PERSON_NAME] [DATE…" at bounding box center [355, 149] width 484 height 268
click at [560, 22] on span "Call to Technicians" at bounding box center [565, 24] width 42 height 6
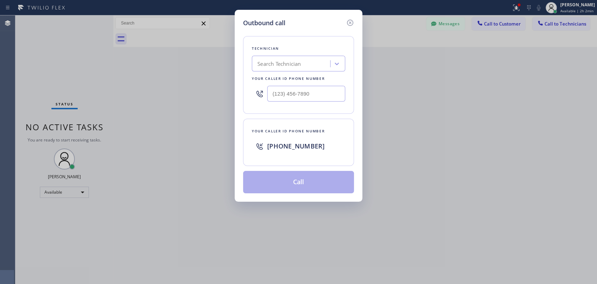
click at [314, 64] on div "Search Technician" at bounding box center [292, 64] width 76 height 12
type input "Hovik"
click at [280, 77] on div "Hovik Khachaturyan" at bounding box center [298, 78] width 93 height 13
type input "(818) 966-9606"
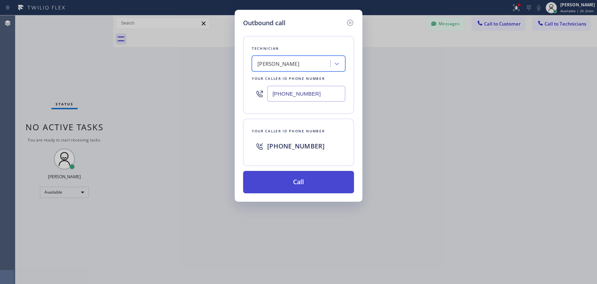
click at [283, 184] on button "Call" at bounding box center [298, 182] width 111 height 22
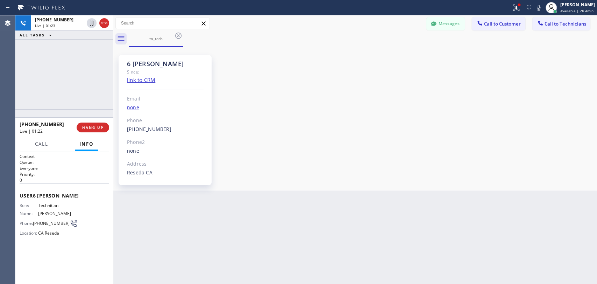
scroll to position [57988, 0]
click at [90, 127] on span "HANG UP" at bounding box center [92, 127] width 21 height 5
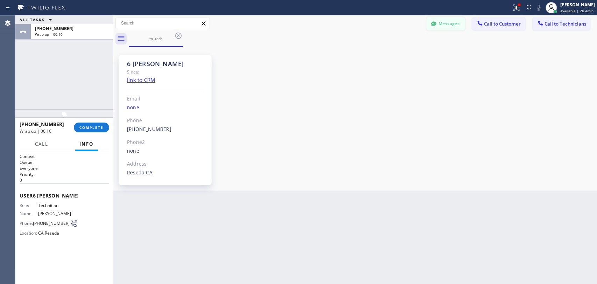
click at [454, 25] on button "Messages" at bounding box center [445, 23] width 38 height 13
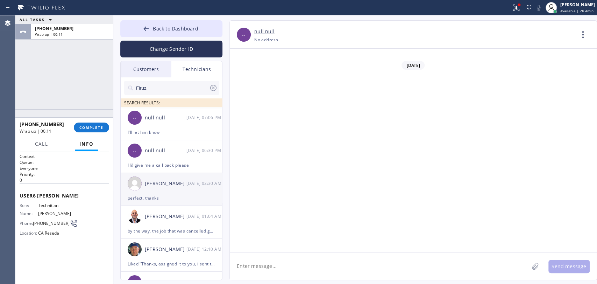
click at [166, 151] on div "null null" at bounding box center [166, 150] width 42 height 8
click at [173, 202] on li "Jacob Solomon 09/16 02:30 AM perfect, thanks" at bounding box center [172, 189] width 102 height 33
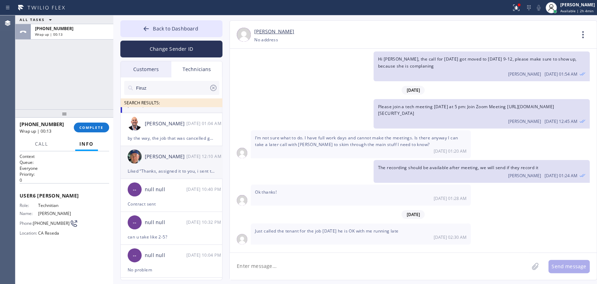
scroll to position [39, 0]
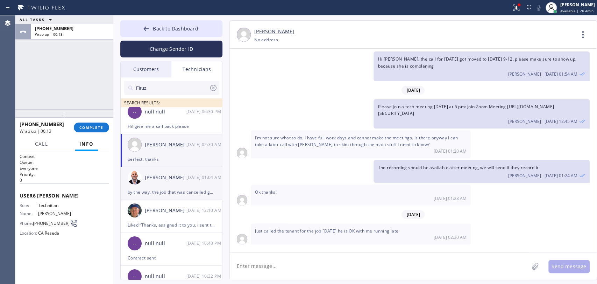
click at [176, 188] on div "by the way, the job that was cancelled got booked for [DATE] 2-5, can you take …" at bounding box center [171, 192] width 87 height 8
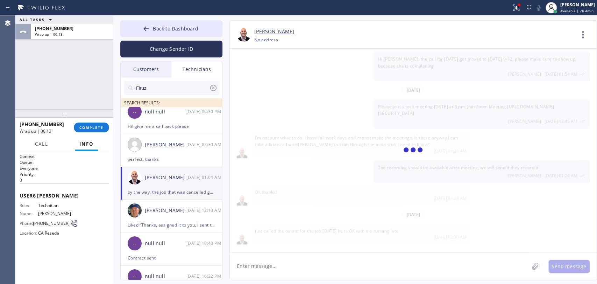
click at [284, 263] on textarea at bounding box center [379, 265] width 299 height 27
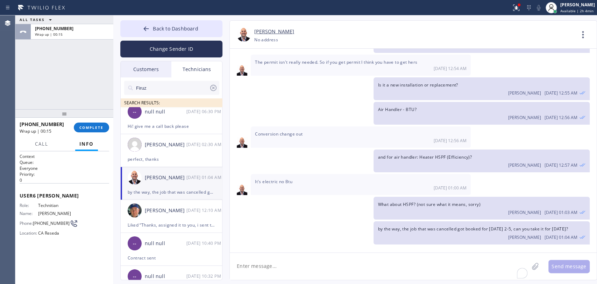
scroll to position [640, 0]
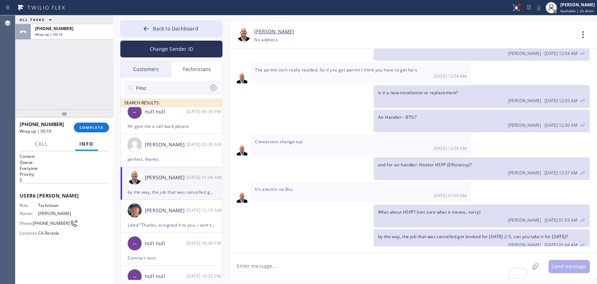
click at [284, 263] on textarea "To enrich screen reader interactions, please activate Accessibility in Grammarl…" at bounding box center [379, 265] width 299 height 27
drag, startPoint x: 420, startPoint y: 157, endPoint x: 440, endPoint y: 172, distance: 24.5
click at [462, 162] on span "and for air handler: Heater HSPF (Efficiency)?" at bounding box center [425, 165] width 94 height 6
click at [345, 266] on textarea "Hello Adam, please let me know the" at bounding box center [386, 265] width 312 height 27
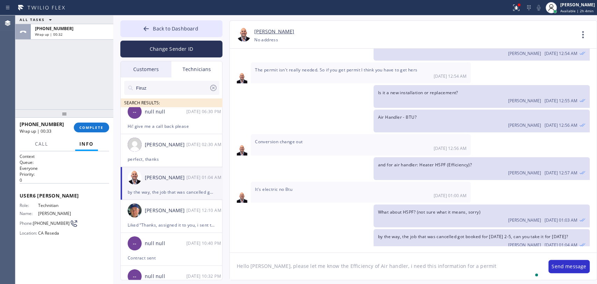
type textarea "Hello [PERSON_NAME], please let me know the Efficiency of Air handler, i need t…"
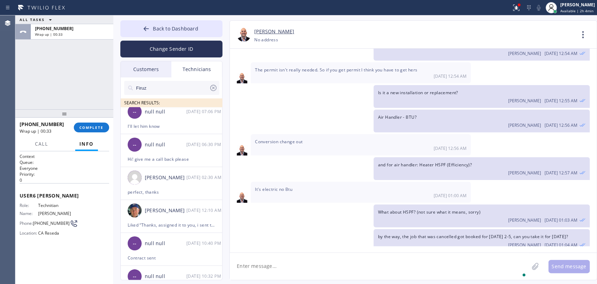
scroll to position [664, 0]
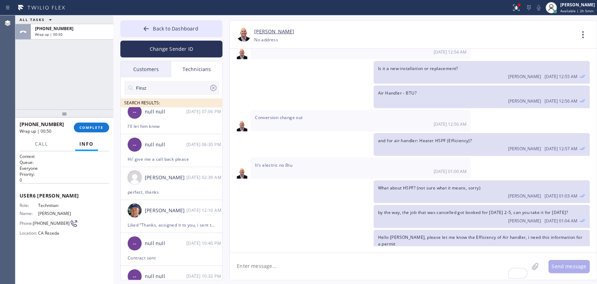
click at [423, 209] on span "by the way, the job that was cancelled got booked for [DATE] 2-5, can you take …" at bounding box center [473, 212] width 190 height 6
click at [430, 234] on span "Hello [PERSON_NAME], please let me know the Efficiency of Air handler, i need t…" at bounding box center [480, 240] width 204 height 13
copy span "Hello [PERSON_NAME], please let me know the Efficiency of Air handler, i need t…"
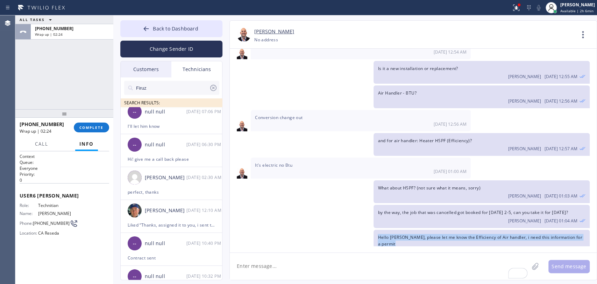
drag, startPoint x: 88, startPoint y: 127, endPoint x: 83, endPoint y: 94, distance: 33.6
click at [88, 127] on span "COMPLETE" at bounding box center [91, 127] width 24 height 5
click at [83, 94] on div "ALL TASKS ALL TASKS ACTIVE TASKS TASKS IN WRAP UP +18189669606 Wrap up | 02:25" at bounding box center [64, 62] width 98 height 94
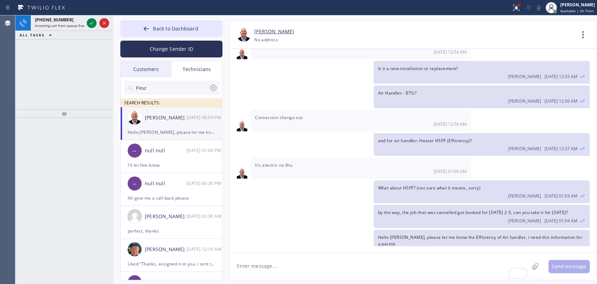
click at [48, 72] on div "+14193456724 Incoming call from queue Everybody ALL TASKS ALL TASKS ACTIVE TASK…" at bounding box center [64, 62] width 98 height 94
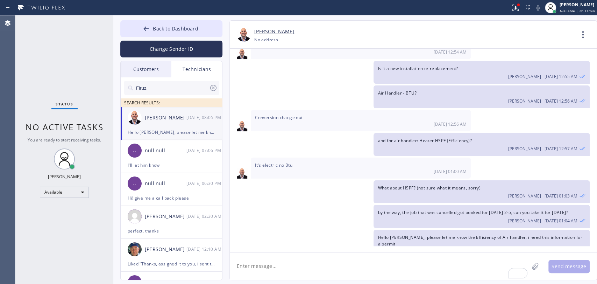
click at [189, 86] on input "Firuz" at bounding box center [172, 88] width 74 height 14
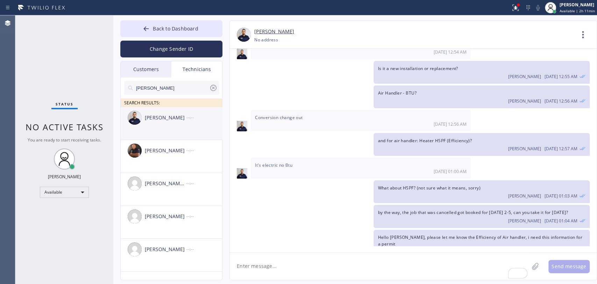
type input "[PERSON_NAME]"
click at [171, 127] on div "Anton Tsykhonya --:--" at bounding box center [172, 117] width 102 height 21
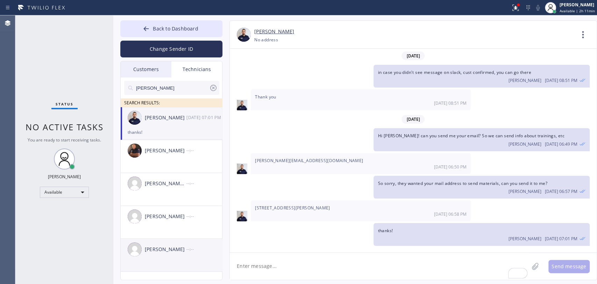
click at [157, 249] on div "Anthony Agurcia Ceballos" at bounding box center [166, 249] width 42 height 8
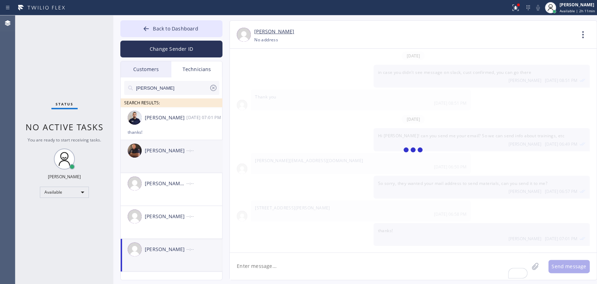
click at [164, 170] on li "Anthony Arias --:--" at bounding box center [172, 156] width 102 height 33
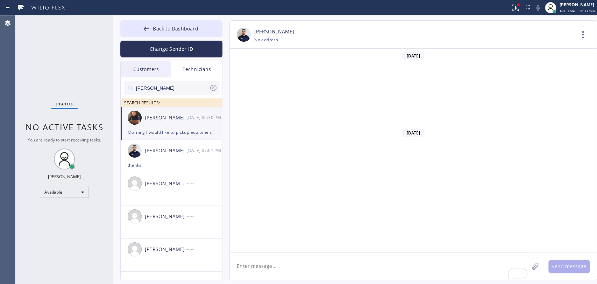
scroll to position [2281, 0]
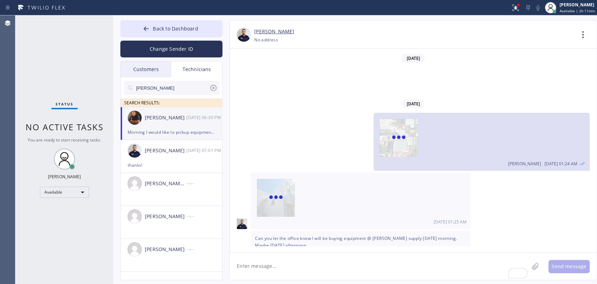
click at [315, 281] on span "Morning I would like to pickup equipment [DATE] @ [PERSON_NAME] supply. Do you …" at bounding box center [352, 284] width 194 height 6
click at [313, 281] on span "Morning I would like to pickup equipment [DATE] @ [PERSON_NAME] supply. Do you …" at bounding box center [352, 284] width 194 height 6
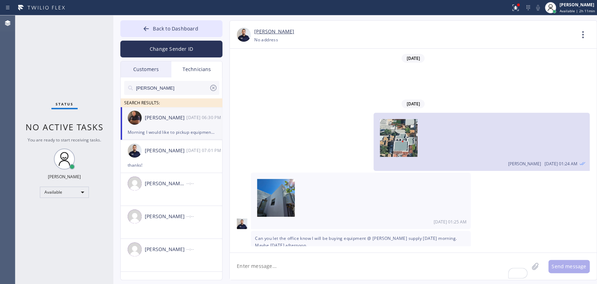
scroll to position [2281, 0]
click at [153, 31] on span "Back to Dashboard" at bounding box center [175, 28] width 45 height 7
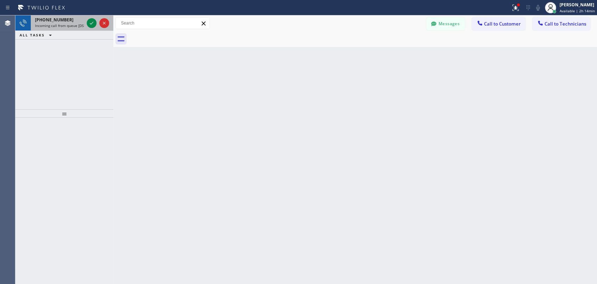
click at [52, 24] on span "Incoming call from queue [DSRs]" at bounding box center [61, 25] width 53 height 5
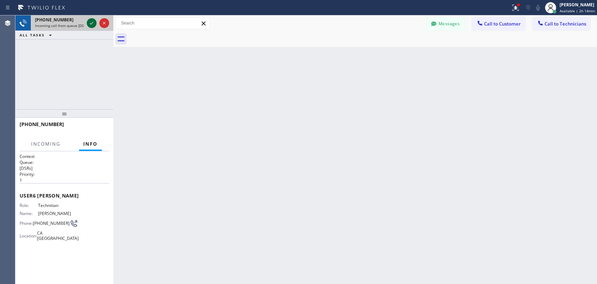
click at [88, 23] on icon at bounding box center [91, 23] width 8 height 8
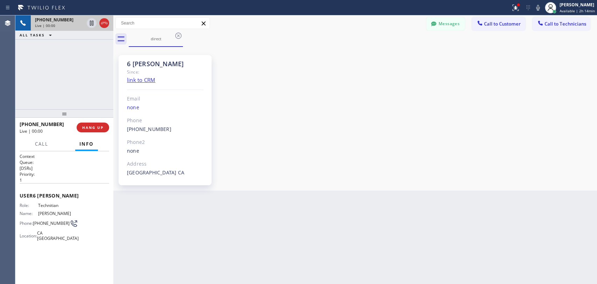
click at [135, 62] on div "6 OC Christopher" at bounding box center [165, 64] width 77 height 8
click at [133, 62] on div "6 OC Christopher" at bounding box center [165, 64] width 77 height 8
click at [132, 60] on div "6 OC Christopher" at bounding box center [165, 64] width 77 height 8
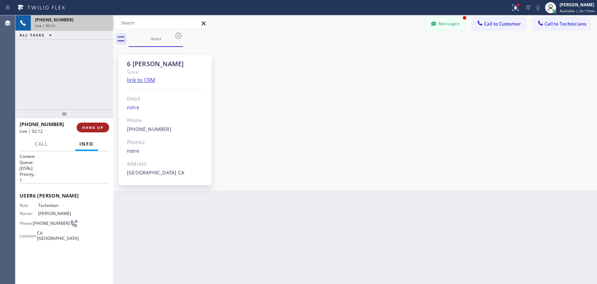
click at [93, 122] on button "HANG UP" at bounding box center [93, 127] width 33 height 10
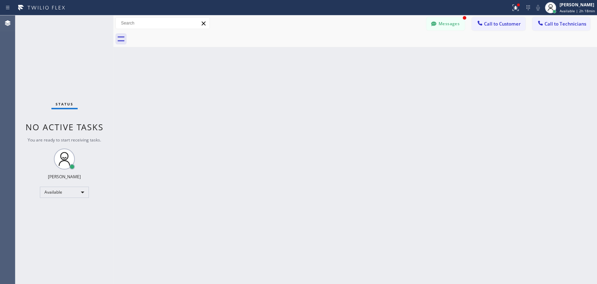
click at [441, 26] on button "Messages" at bounding box center [445, 23] width 38 height 13
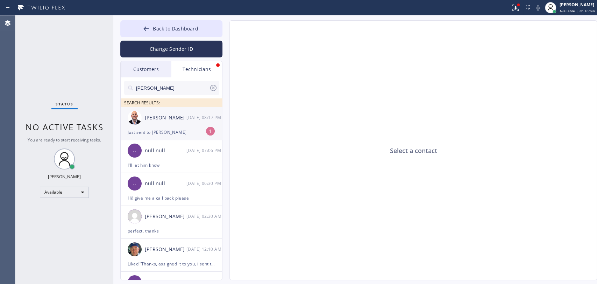
click at [157, 124] on div "Adam Gerber 09/16 08:17 PM" at bounding box center [172, 117] width 102 height 21
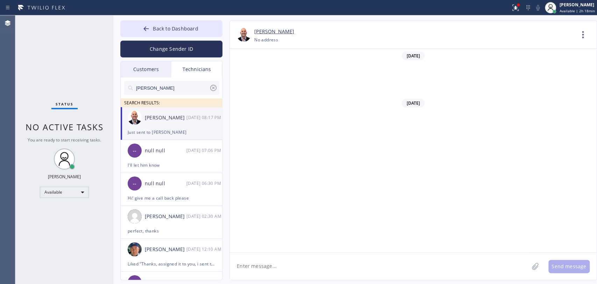
scroll to position [687, 0]
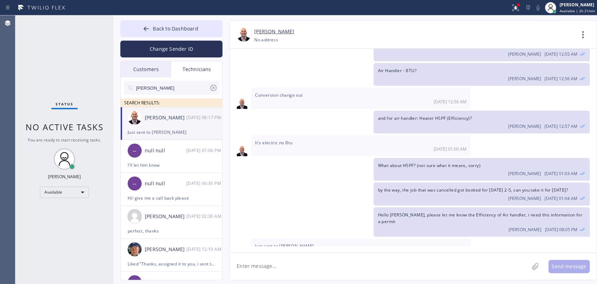
click at [266, 265] on textarea at bounding box center [379, 265] width 299 height 27
click at [536, 260] on button at bounding box center [535, 265] width 13 height 13
drag, startPoint x: 565, startPoint y: 262, endPoint x: 551, endPoint y: 264, distance: 13.8
click at [565, 262] on button "Send message" at bounding box center [568, 265] width 41 height 13
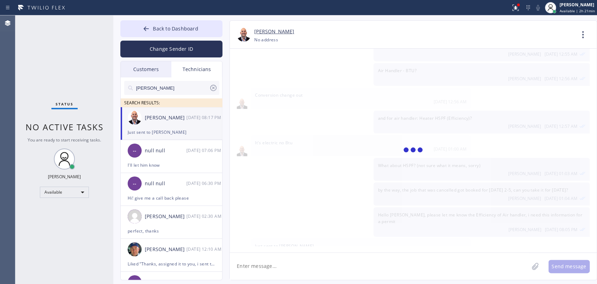
click at [258, 261] on textarea at bounding box center [379, 265] width 299 height 27
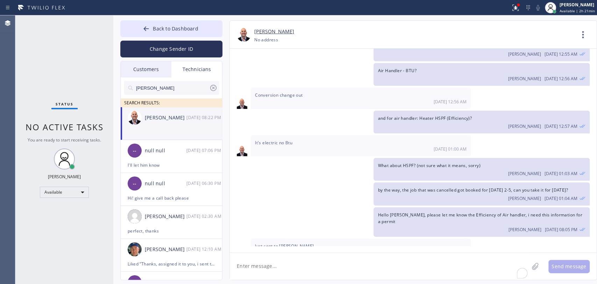
scroll to position [746, 0]
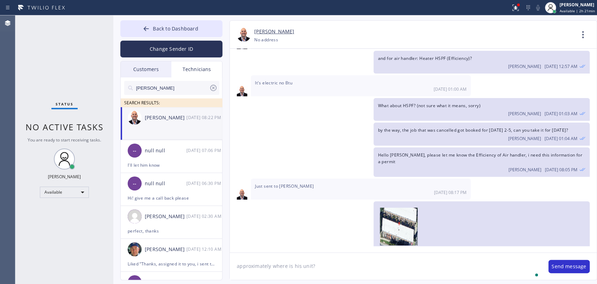
type textarea "approximately where is his unit?"
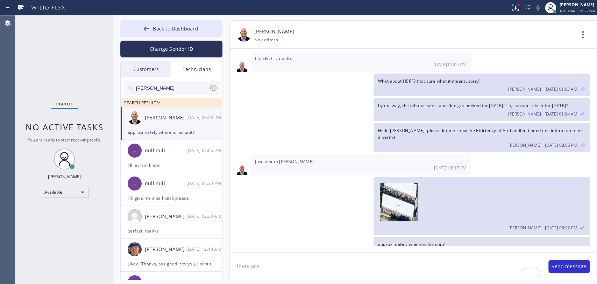
type textarea "there are"
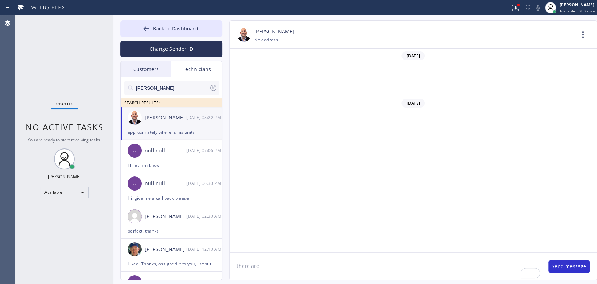
scroll to position [771, 0]
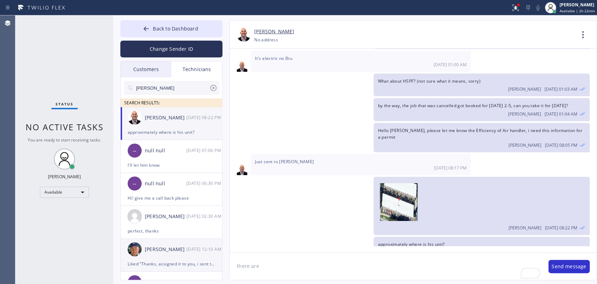
drag, startPoint x: 258, startPoint y: 266, endPoint x: 221, endPoint y: 261, distance: 37.0
click at [221, 261] on div "Back to Dashboard Change Sender ID Customers Technicians CT [PERSON_NAME] [DATE…" at bounding box center [355, 149] width 484 height 268
type textarea "can u draw a red dot or something to mark the position of the unit? this is nee…"
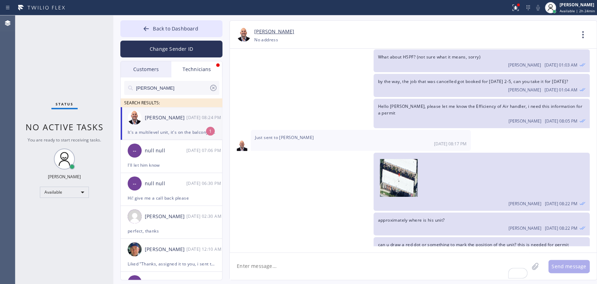
scroll to position [859, 0]
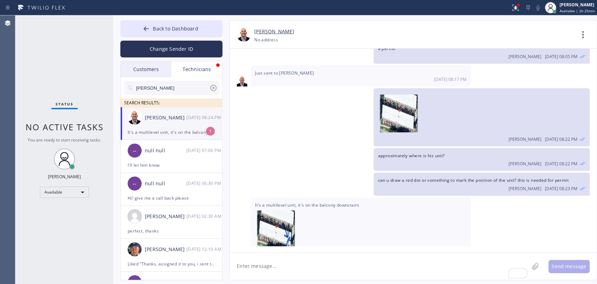
click at [171, 134] on div "It's a multilevel unit, it's on the balcony downstairs" at bounding box center [171, 132] width 87 height 8
click at [280, 210] on img at bounding box center [278, 229] width 42 height 38
click at [264, 266] on textarea "To enrich screen reader interactions, please activate Accessibility in Grammarl…" at bounding box center [379, 265] width 299 height 27
type textarea "o"
type textarea "w"
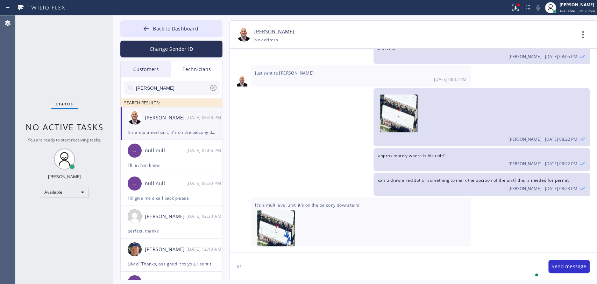
type textarea "a"
click at [284, 218] on img at bounding box center [278, 229] width 42 height 38
click at [279, 264] on textarea "Is his unit in the middle of that building?" at bounding box center [386, 265] width 312 height 27
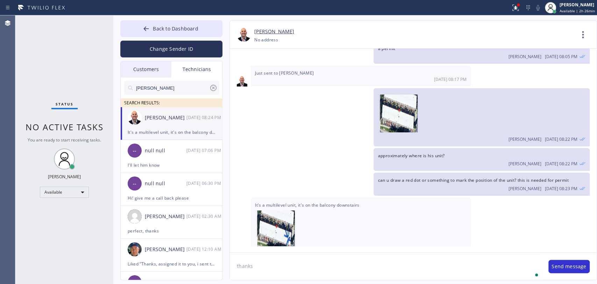
type textarea "thanks"
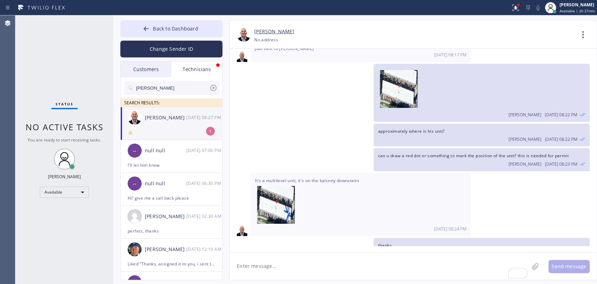
scroll to position [906, 0]
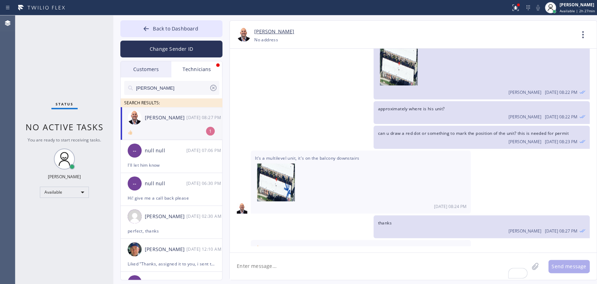
click at [260, 271] on textarea "To enrich screen reader interactions, please activate Accessibility in Grammarl…" at bounding box center [379, 265] width 299 height 27
click at [178, 113] on div "[PERSON_NAME] [DATE] 08:27 PM" at bounding box center [172, 117] width 102 height 21
click at [158, 31] on span "Back to Dashboard" at bounding box center [175, 28] width 45 height 7
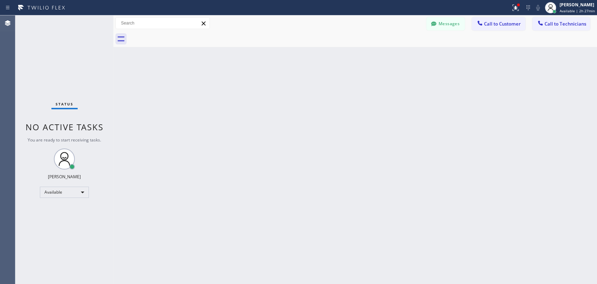
click at [426, 200] on div "Back to Dashboard Change Sender ID Customers Technicians CT [PERSON_NAME] [DATE…" at bounding box center [355, 149] width 484 height 268
click at [390, 137] on div "Back to Dashboard Change Sender ID Customers Technicians CT [PERSON_NAME] [DATE…" at bounding box center [355, 149] width 484 height 268
click at [366, 121] on div "Back to Dashboard Change Sender ID Customers Technicians CT [PERSON_NAME] [DATE…" at bounding box center [355, 149] width 484 height 268
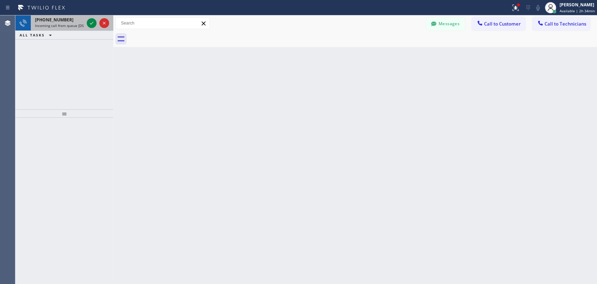
click at [57, 24] on span "Incoming call from queue [DSRs]" at bounding box center [61, 25] width 53 height 5
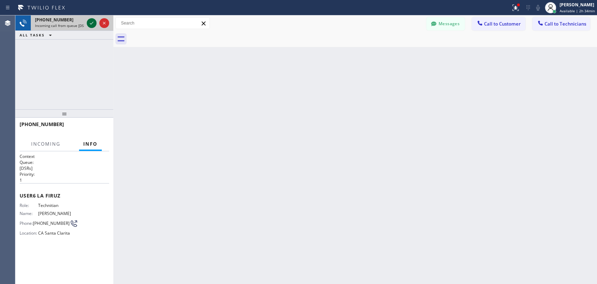
click at [92, 22] on icon at bounding box center [91, 23] width 8 height 8
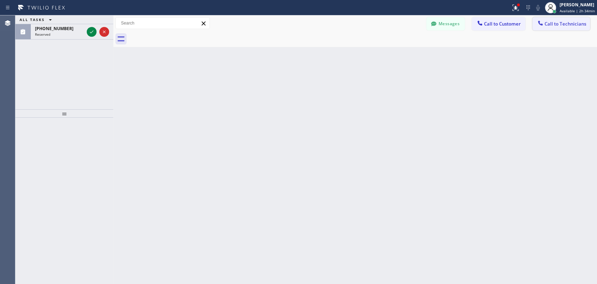
click at [559, 19] on button "Call to Technicians" at bounding box center [561, 23] width 58 height 13
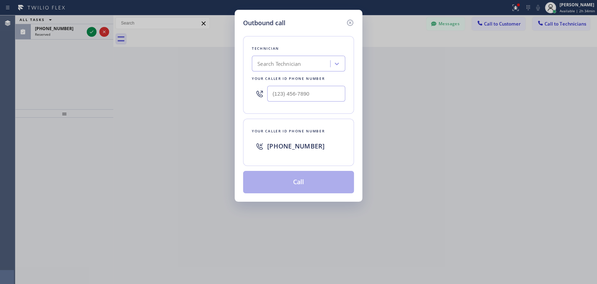
click at [208, 57] on div "Outbound call Technician Search Technician Your caller id phone number Your cal…" at bounding box center [298, 142] width 597 height 284
click at [264, 61] on div "Search Technician" at bounding box center [298, 64] width 93 height 16
type input "Firu"
click at [278, 81] on div "[PERSON_NAME]" at bounding box center [298, 78] width 93 height 13
type input "[PHONE_NUMBER]"
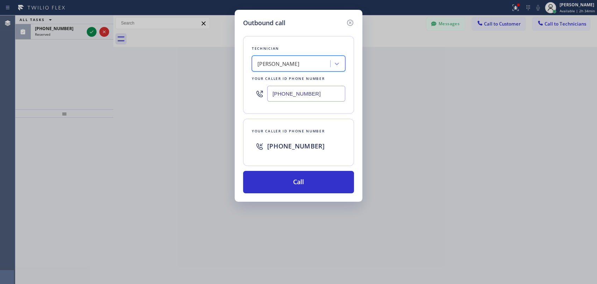
drag, startPoint x: 286, startPoint y: 201, endPoint x: 287, endPoint y: 196, distance: 4.4
click at [286, 201] on div "Outbound call Technician option [PERSON_NAME], selected. 1 result available. Se…" at bounding box center [298, 142] width 597 height 284
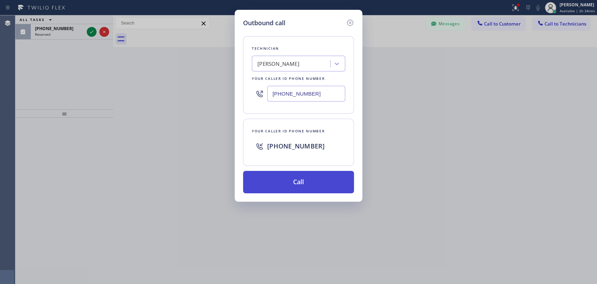
click at [287, 191] on button "Call" at bounding box center [298, 182] width 111 height 22
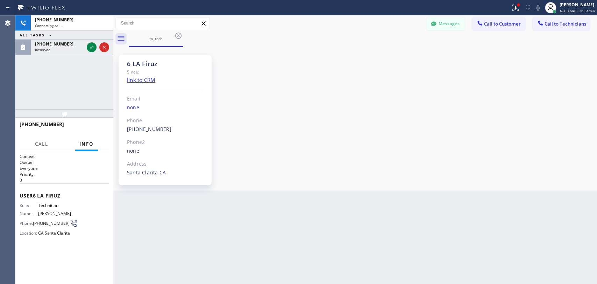
scroll to position [4078, 0]
click at [445, 26] on button "Messages" at bounding box center [445, 23] width 38 height 13
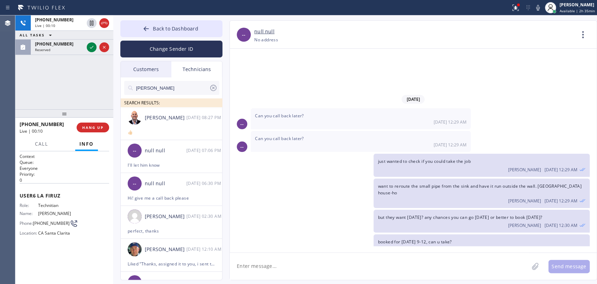
click at [216, 87] on icon at bounding box center [213, 88] width 6 height 6
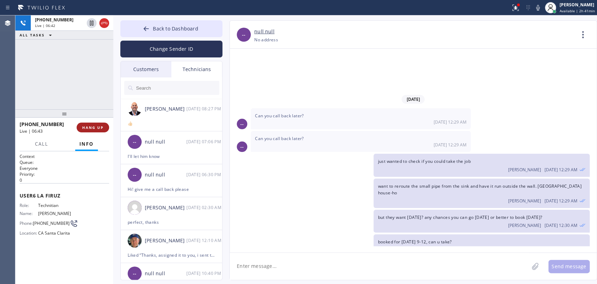
click at [92, 129] on span "HANG UP" at bounding box center [92, 127] width 21 height 5
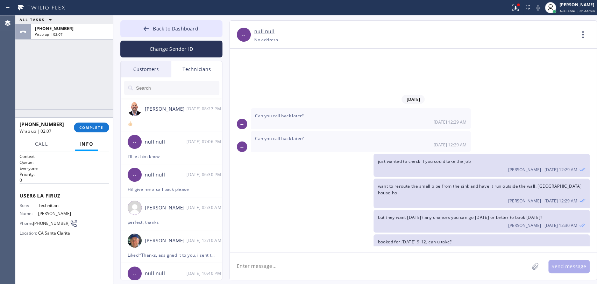
click at [91, 117] on div at bounding box center [64, 113] width 98 height 8
click at [91, 126] on span "COMPLETE" at bounding box center [91, 127] width 24 height 5
click at [164, 28] on span "Back to Dashboard" at bounding box center [175, 28] width 45 height 7
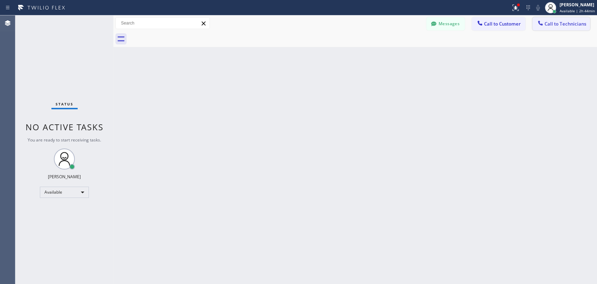
click at [554, 26] on span "Call to Technicians" at bounding box center [565, 24] width 42 height 6
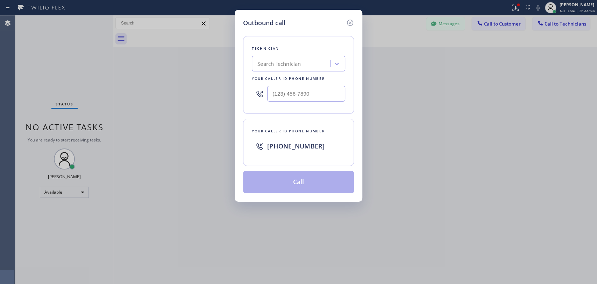
click at [316, 48] on div "Technician Search Technician Your caller id phone number" at bounding box center [298, 75] width 111 height 78
click at [308, 69] on div "Search Technician" at bounding box center [292, 64] width 76 height 12
type input "vach"
click at [285, 78] on div "[PERSON_NAME]" at bounding box center [298, 78] width 93 height 13
type input "[PHONE_NUMBER]"
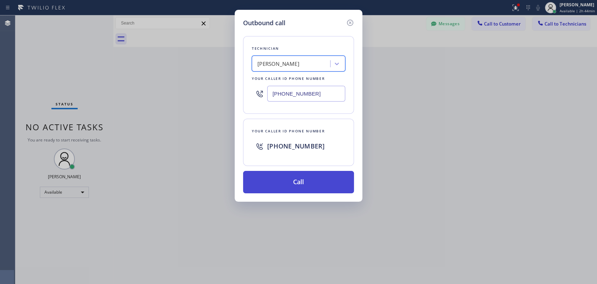
click at [288, 175] on button "Call" at bounding box center [298, 182] width 111 height 22
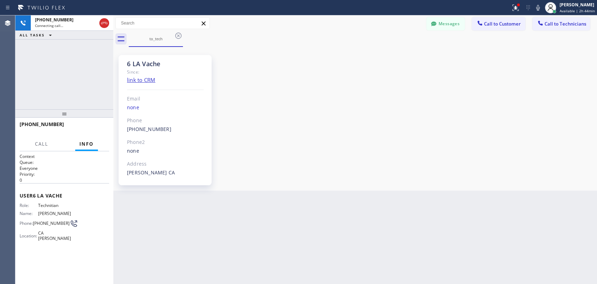
scroll to position [16707, 0]
click at [138, 68] on div "Since:" at bounding box center [165, 72] width 77 height 8
click at [141, 64] on div "6 LA Vache" at bounding box center [165, 64] width 77 height 8
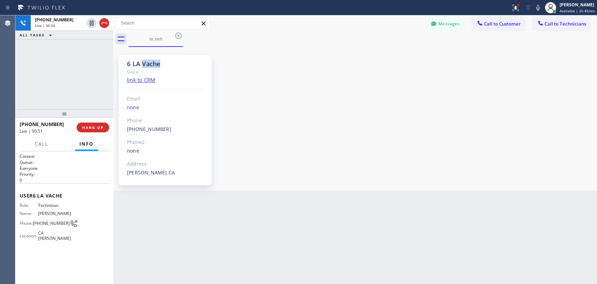
click at [141, 64] on div "6 LA Vache" at bounding box center [165, 64] width 77 height 8
click at [142, 62] on div "6 LA Vache" at bounding box center [165, 64] width 77 height 8
click at [101, 128] on span "HANG UP" at bounding box center [92, 127] width 21 height 5
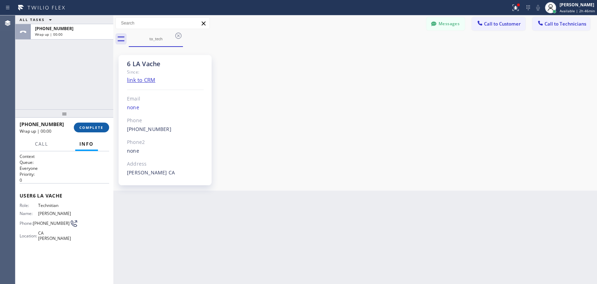
click at [93, 128] on span "COMPLETE" at bounding box center [91, 127] width 24 height 5
click at [90, 92] on div "ALL TASKS ALL TASKS ACTIVE TASKS TASKS IN WRAP UP [PHONE_NUMBER] Wrap up | 00:00" at bounding box center [64, 62] width 98 height 94
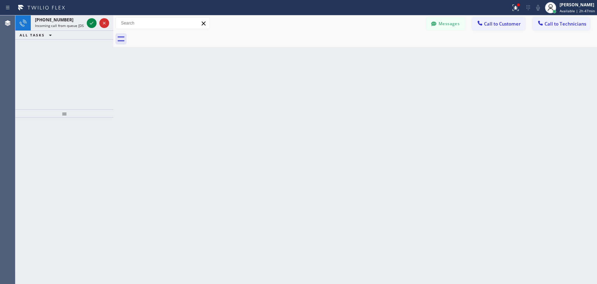
click at [56, 23] on span "Incoming call from queue [DSRs]" at bounding box center [61, 25] width 53 height 5
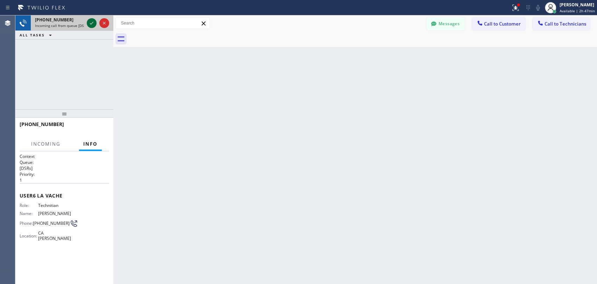
click at [89, 26] on icon at bounding box center [91, 23] width 8 height 8
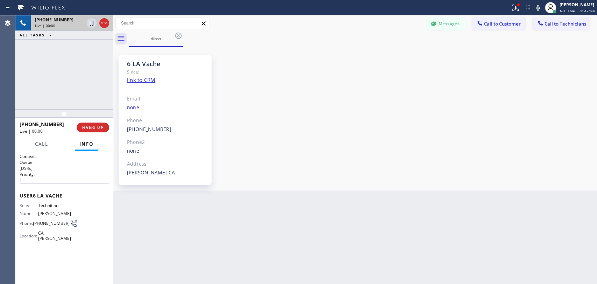
scroll to position [16707, 0]
click at [96, 128] on span "HANG UP" at bounding box center [92, 127] width 21 height 5
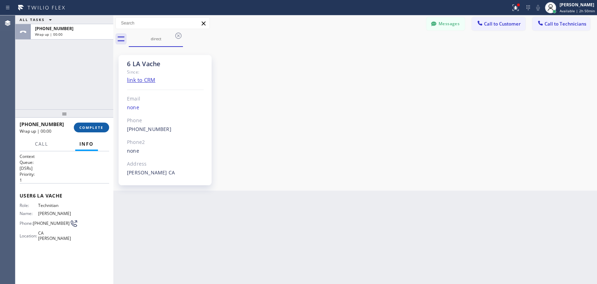
click at [96, 128] on span "COMPLETE" at bounding box center [91, 127] width 24 height 5
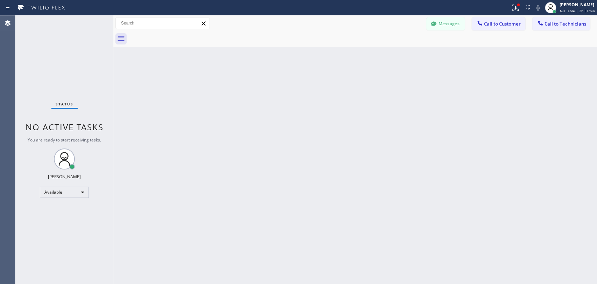
click at [448, 23] on button "Messages" at bounding box center [445, 23] width 38 height 13
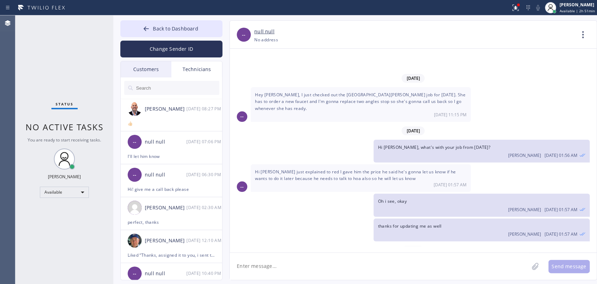
click at [157, 76] on div "Customers" at bounding box center [146, 69] width 51 height 16
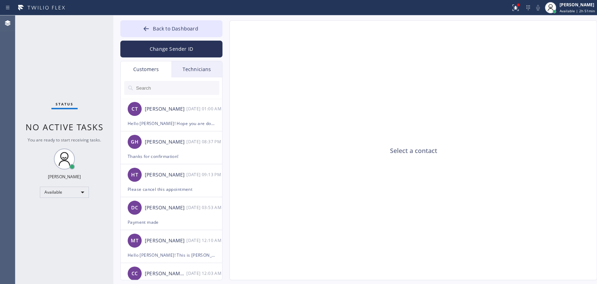
click at [157, 78] on div at bounding box center [172, 87] width 102 height 21
click at [191, 66] on div "Technicians" at bounding box center [196, 69] width 51 height 16
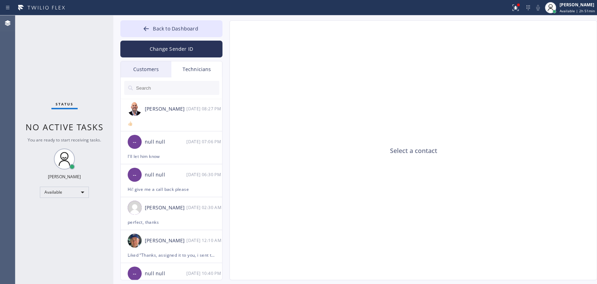
click at [172, 81] on input "text" at bounding box center [177, 88] width 84 height 14
click at [171, 84] on input "text" at bounding box center [177, 88] width 84 height 14
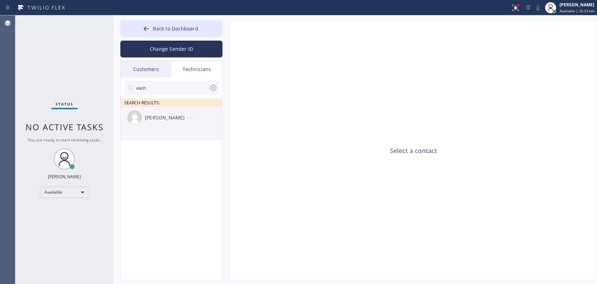
type input "vach"
click at [171, 117] on div "[PERSON_NAME]" at bounding box center [166, 118] width 42 height 8
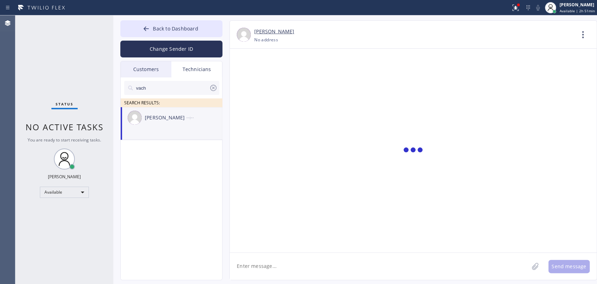
click at [265, 262] on textarea at bounding box center [379, 265] width 299 height 27
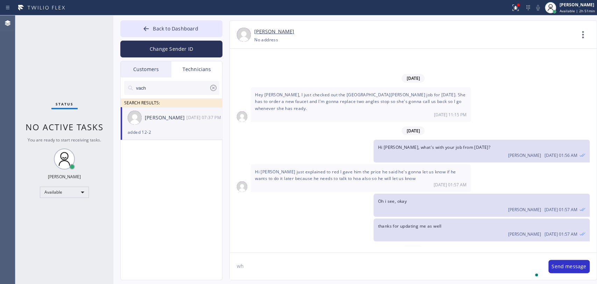
type textarea "w"
type textarea "Just call her to discuss when you will be there"
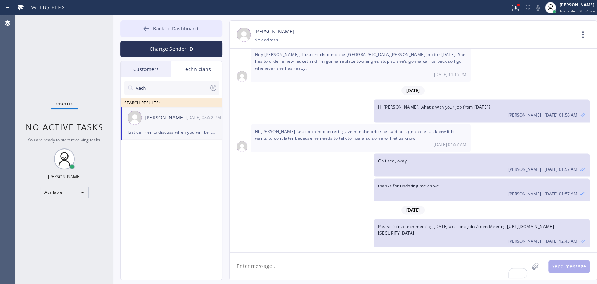
click at [168, 29] on span "Back to Dashboard" at bounding box center [175, 28] width 45 height 7
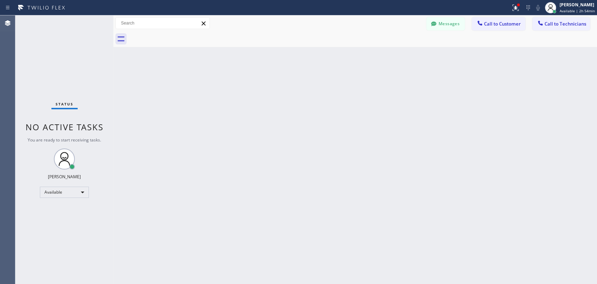
click at [448, 20] on button "Messages" at bounding box center [445, 23] width 38 height 13
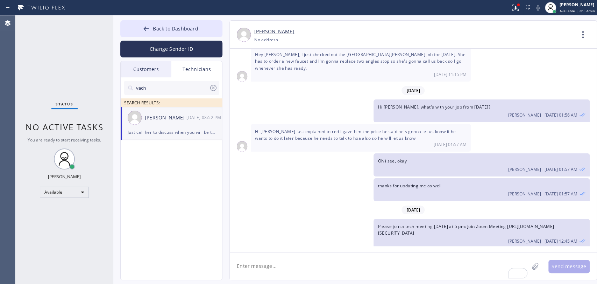
click at [157, 121] on div "[PERSON_NAME] [DATE] 08:52 PM" at bounding box center [172, 117] width 102 height 21
click at [273, 259] on textarea "To enrich screen reader interactions, please activate Accessibility in Grammarl…" at bounding box center [379, 265] width 299 height 27
paste textarea "[PHONE_NUMBER] Ira --she requested that tech should text her first bec she wont…"
type textarea "[PHONE_NUMBER] Ira --she requested that tech should text her first bec she wont…"
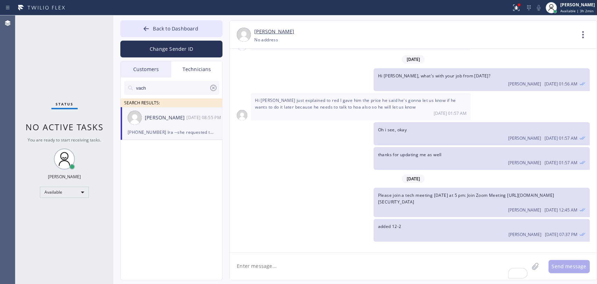
click at [219, 87] on div "vach" at bounding box center [171, 88] width 95 height 14
click at [215, 87] on icon at bounding box center [213, 88] width 8 height 8
click at [39, 81] on div "Status No active tasks You are ready to start receiving tasks. [PERSON_NAME] Av…" at bounding box center [64, 149] width 98 height 268
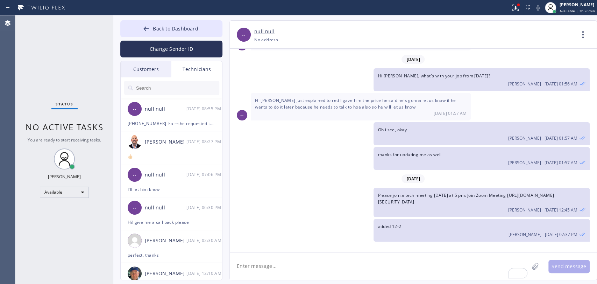
click at [440, 270] on div "[PERSON_NAME] [DATE] 08:52 PM" at bounding box center [481, 274] width 207 height 8
click at [440, 264] on span "Just call her to discuss when you will be there" at bounding box center [425, 267] width 94 height 6
click at [419, 192] on span "Please join a tech meeting [DATE] at 5 pm: Join Zoom Meeting [URL][DOMAIN_NAME]…" at bounding box center [466, 198] width 176 height 13
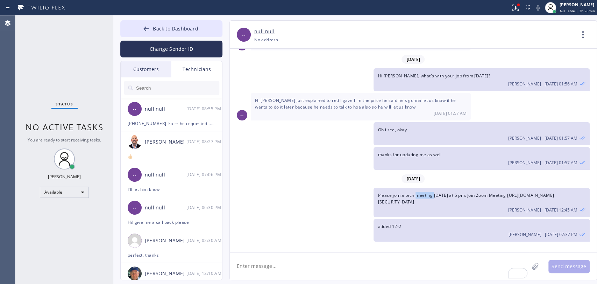
click at [419, 192] on span "Please join a tech meeting [DATE] at 5 pm: Join Zoom Meeting [URL][DOMAIN_NAME]…" at bounding box center [466, 198] width 176 height 13
click at [84, 183] on div "Status No active tasks You are ready to start receiving tasks. [PERSON_NAME] Av…" at bounding box center [64, 149] width 98 height 268
click at [76, 191] on div "Available" at bounding box center [64, 191] width 49 height 11
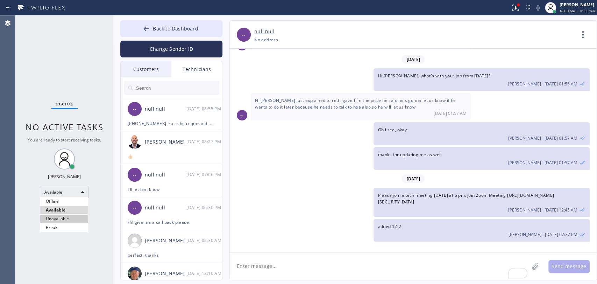
click at [58, 218] on li "Unavailable" at bounding box center [64, 218] width 48 height 8
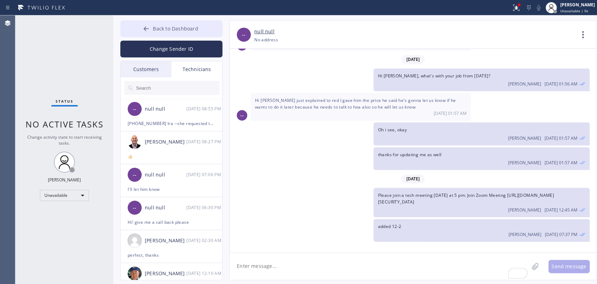
click at [207, 27] on button "Back to Dashboard" at bounding box center [171, 28] width 102 height 17
